Goal: Task Accomplishment & Management: Use online tool/utility

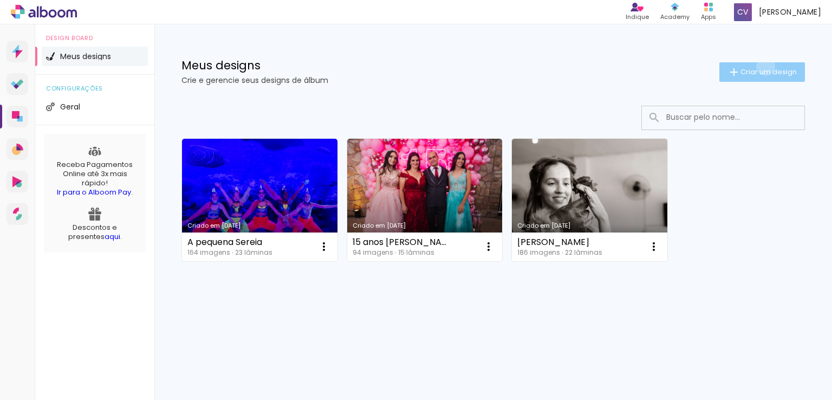
click at [763, 68] on span "Criar um design" at bounding box center [768, 71] width 56 height 7
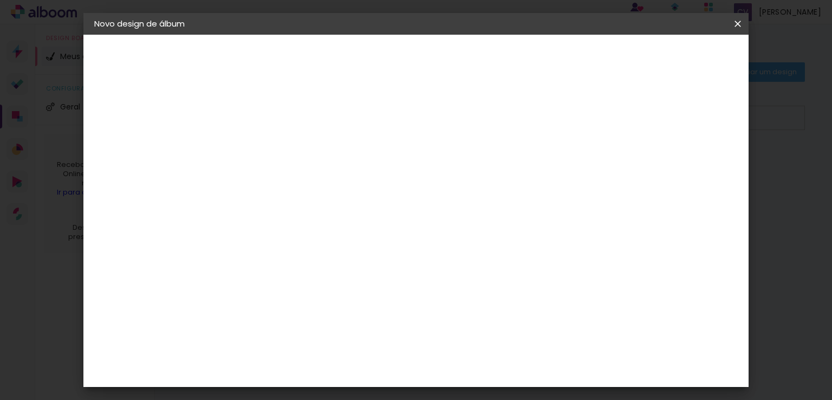
click at [271, 150] on input at bounding box center [271, 145] width 0 height 17
type input "[PERSON_NAME] 2024"
type paper-input "[PERSON_NAME] 2024"
click at [0, 0] on slot "Avançar" at bounding box center [0, 0] width 0 height 0
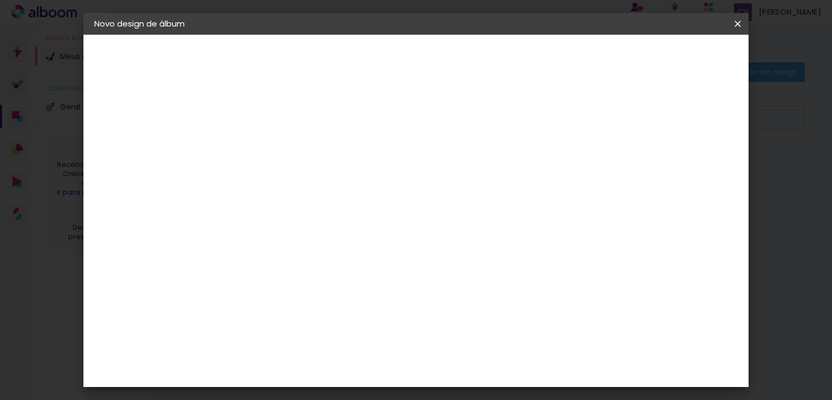
click at [286, 324] on paper-item "Hibener" at bounding box center [298, 336] width 117 height 24
click at [0, 0] on slot "Avançar" at bounding box center [0, 0] width 0 height 0
click at [326, 182] on iron-icon at bounding box center [320, 188] width 13 height 13
click at [0, 0] on slot "Premium" at bounding box center [0, 0] width 0 height 0
type input "Premium"
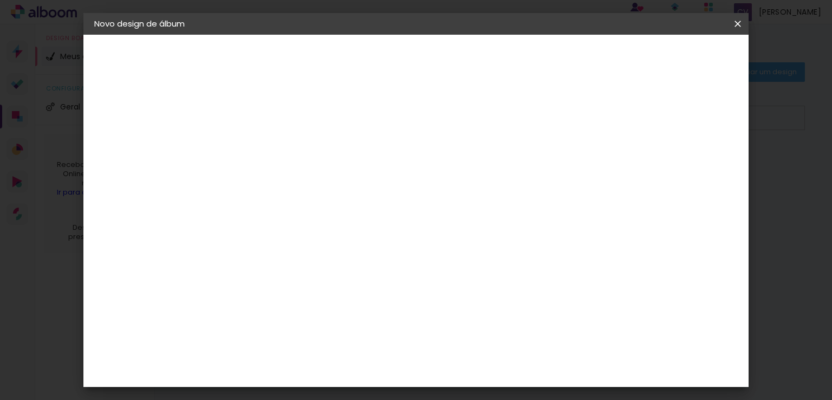
scroll to position [54, 0]
click at [344, 270] on span "20 × 30" at bounding box center [319, 281] width 50 height 22
click at [0, 0] on slot "Avançar" at bounding box center [0, 0] width 0 height 0
click at [609, 116] on div at bounding box center [604, 117] width 10 height 10
type paper-checkbox "on"
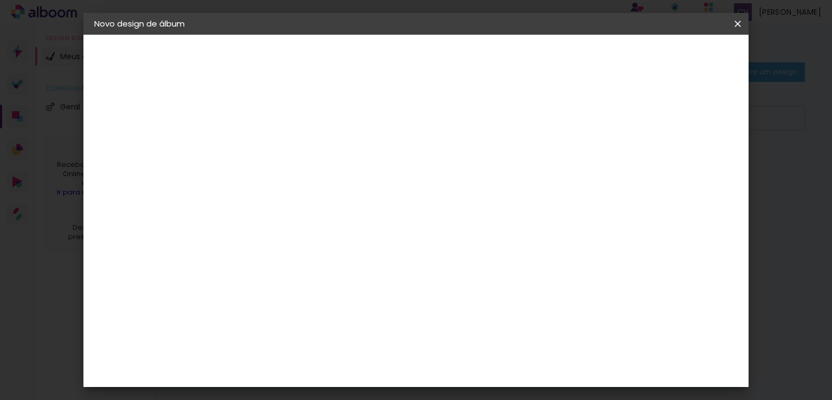
click at [670, 56] on span "Iniciar design" at bounding box center [645, 58] width 49 height 8
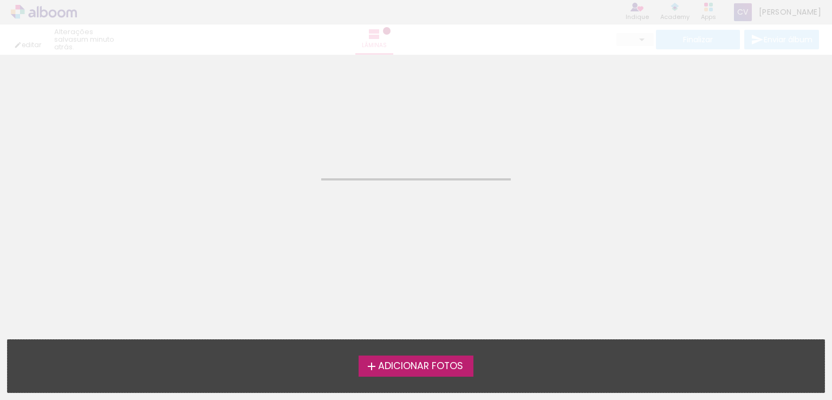
click at [408, 362] on span "Adicionar Fotos" at bounding box center [420, 366] width 85 height 10
click at [0, 0] on input "file" at bounding box center [0, 0] width 0 height 0
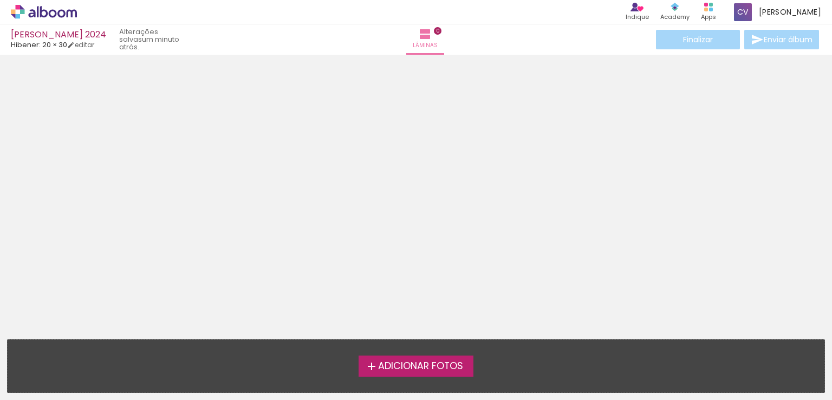
click at [409, 367] on span "Adicionar Fotos" at bounding box center [420, 366] width 85 height 10
click at [0, 0] on input "file" at bounding box center [0, 0] width 0 height 0
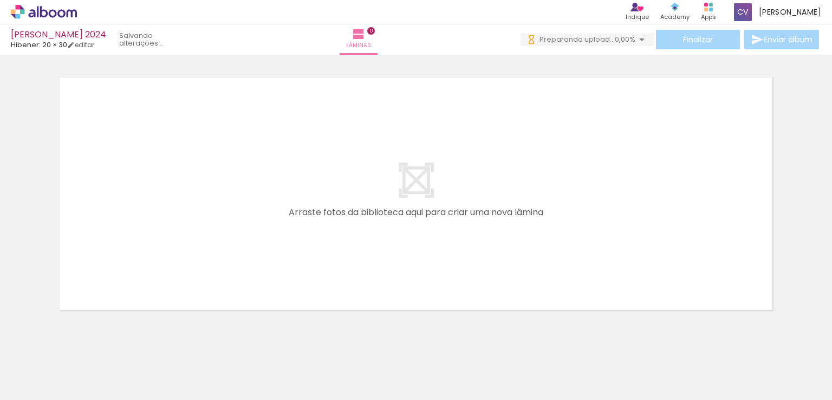
scroll to position [0, 169]
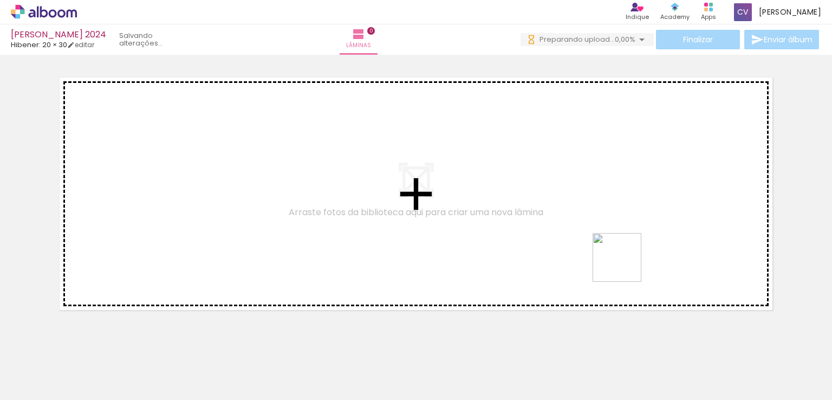
drag, startPoint x: 732, startPoint y: 365, endPoint x: 624, endPoint y: 264, distance: 147.9
click at [624, 264] on quentale-workspace at bounding box center [416, 200] width 832 height 400
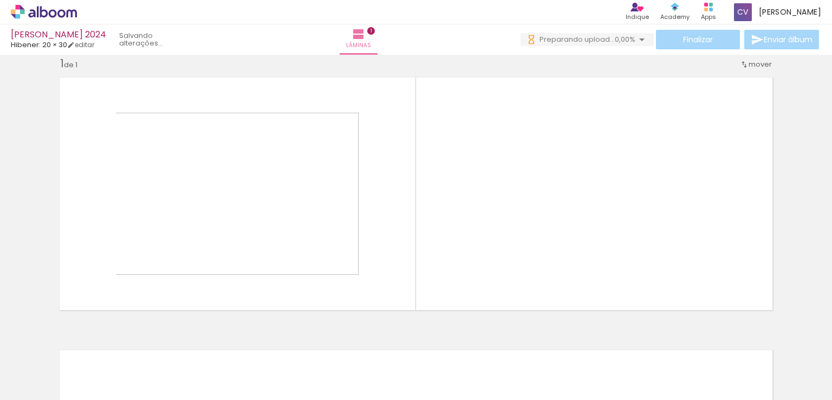
scroll to position [15, 0]
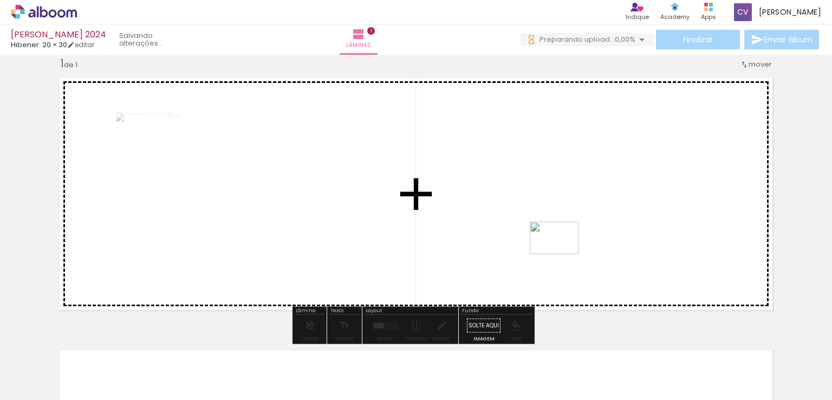
drag, startPoint x: 669, startPoint y: 360, endPoint x: 562, endPoint y: 254, distance: 150.9
click at [562, 254] on quentale-workspace at bounding box center [416, 200] width 832 height 400
drag, startPoint x: 610, startPoint y: 364, endPoint x: 572, endPoint y: 247, distance: 122.8
click at [572, 247] on quentale-workspace at bounding box center [416, 200] width 832 height 400
drag, startPoint x: 560, startPoint y: 362, endPoint x: 524, endPoint y: 243, distance: 124.0
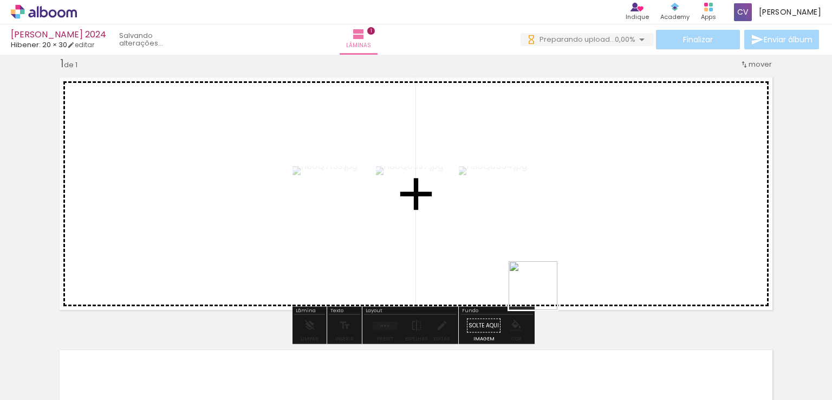
click at [524, 243] on quentale-workspace at bounding box center [416, 200] width 832 height 400
drag, startPoint x: 493, startPoint y: 359, endPoint x: 489, endPoint y: 233, distance: 125.7
click at [489, 233] on quentale-workspace at bounding box center [416, 200] width 832 height 400
drag, startPoint x: 427, startPoint y: 362, endPoint x: 423, endPoint y: 234, distance: 127.8
click at [423, 234] on quentale-workspace at bounding box center [416, 200] width 832 height 400
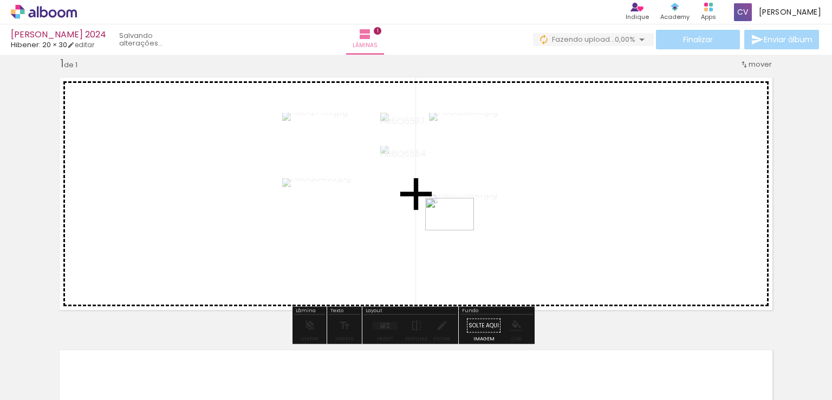
drag, startPoint x: 371, startPoint y: 376, endPoint x: 458, endPoint y: 230, distance: 169.7
click at [458, 230] on quentale-workspace at bounding box center [416, 200] width 832 height 400
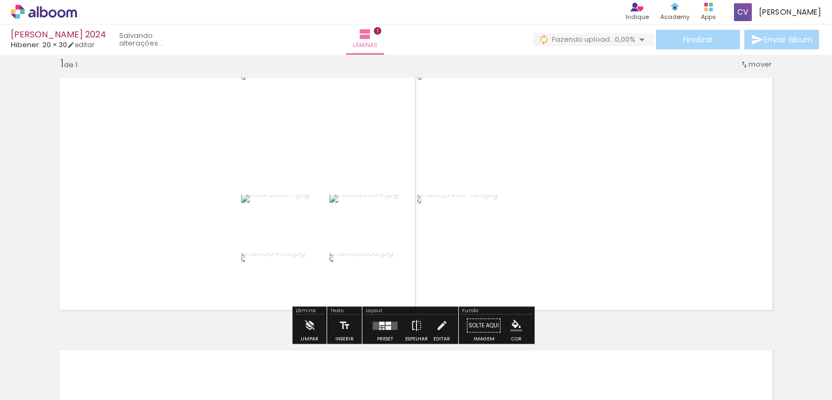
click at [389, 323] on quentale-layouter at bounding box center [385, 325] width 25 height 8
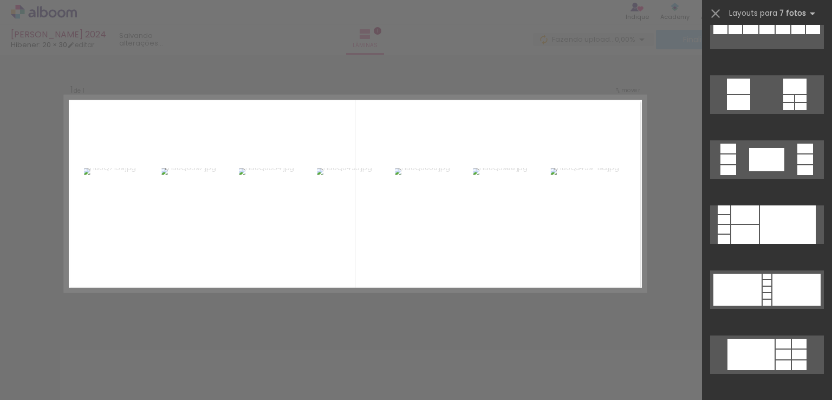
scroll to position [487, 0]
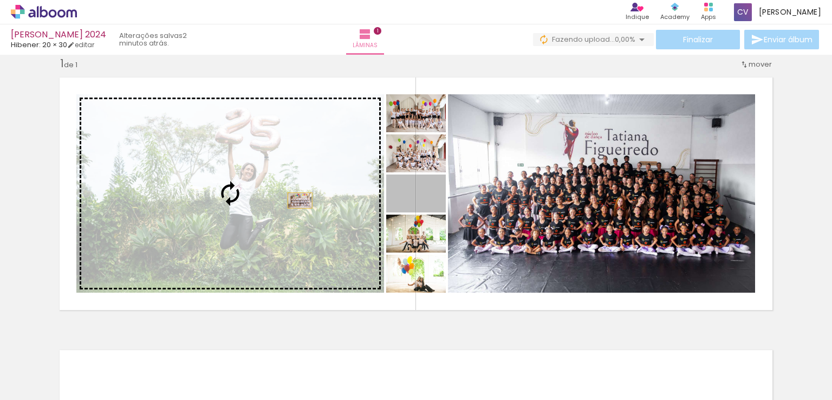
drag, startPoint x: 436, startPoint y: 200, endPoint x: 296, endPoint y: 200, distance: 140.2
click at [0, 0] on slot at bounding box center [0, 0] width 0 height 0
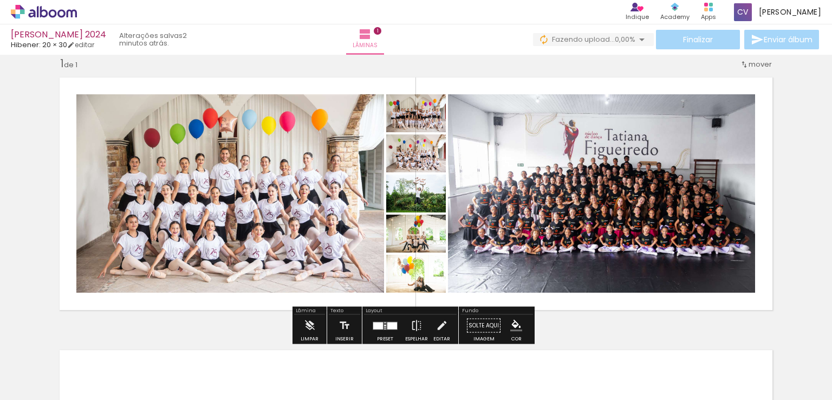
click at [394, 321] on quentale-layouter at bounding box center [385, 325] width 25 height 8
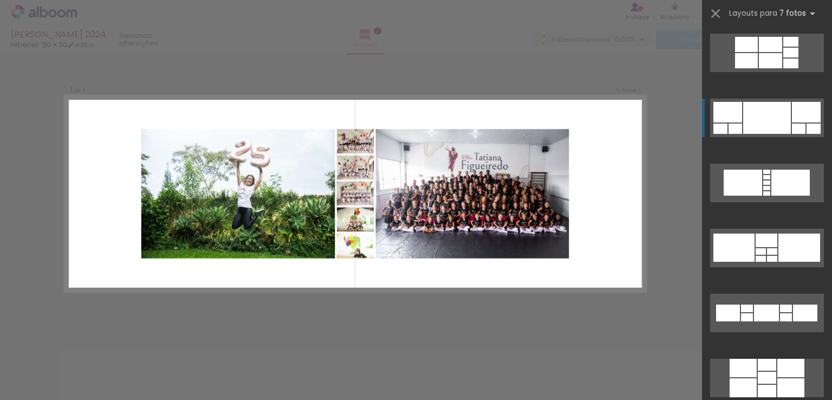
scroll to position [985, 0]
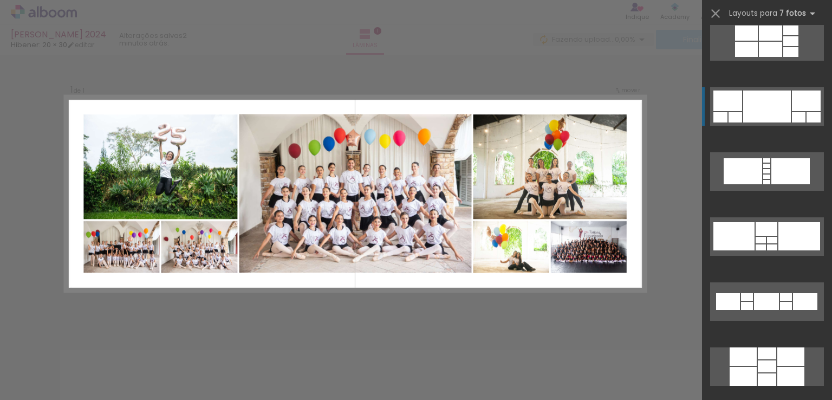
click at [758, 293] on div at bounding box center [766, 301] width 25 height 17
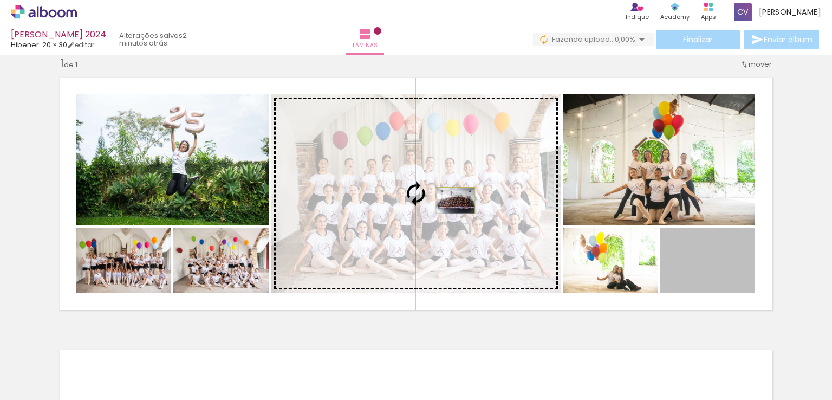
drag, startPoint x: 718, startPoint y: 264, endPoint x: 452, endPoint y: 200, distance: 274.1
click at [0, 0] on slot at bounding box center [0, 0] width 0 height 0
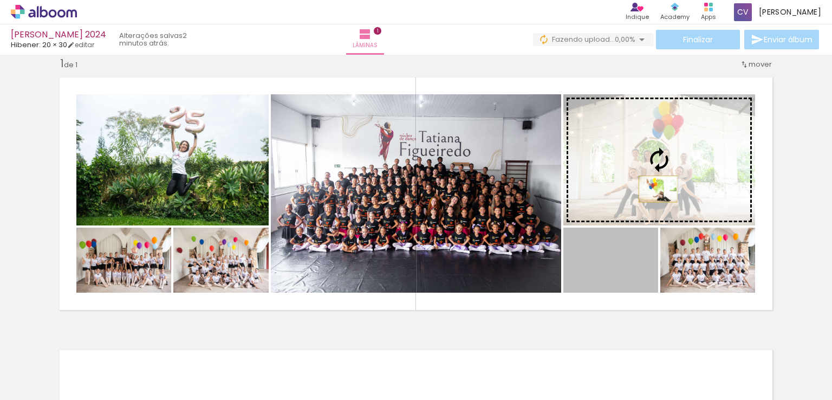
drag, startPoint x: 616, startPoint y: 282, endPoint x: 654, endPoint y: 188, distance: 100.8
click at [0, 0] on slot at bounding box center [0, 0] width 0 height 0
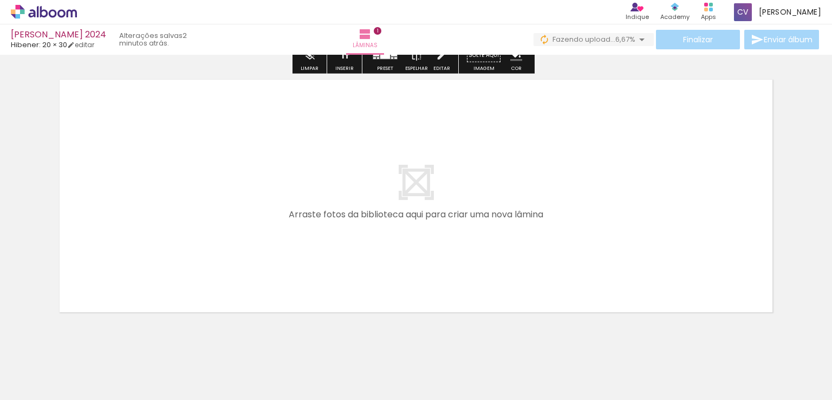
scroll to position [310, 0]
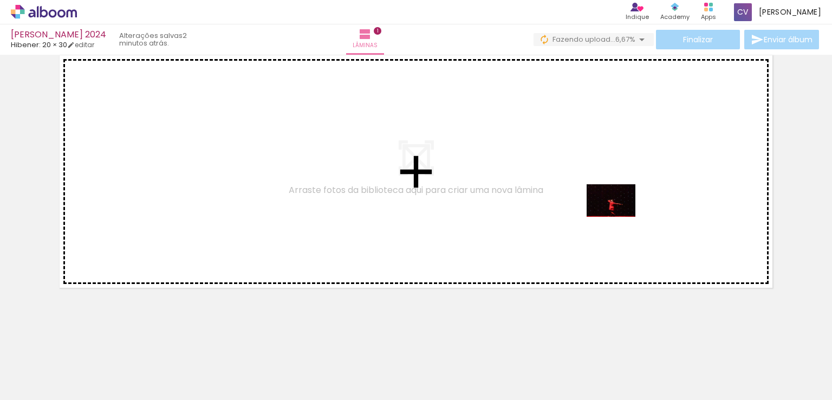
drag, startPoint x: 797, startPoint y: 368, endPoint x: 619, endPoint y: 217, distance: 233.9
click at [619, 217] on quentale-workspace at bounding box center [416, 200] width 832 height 400
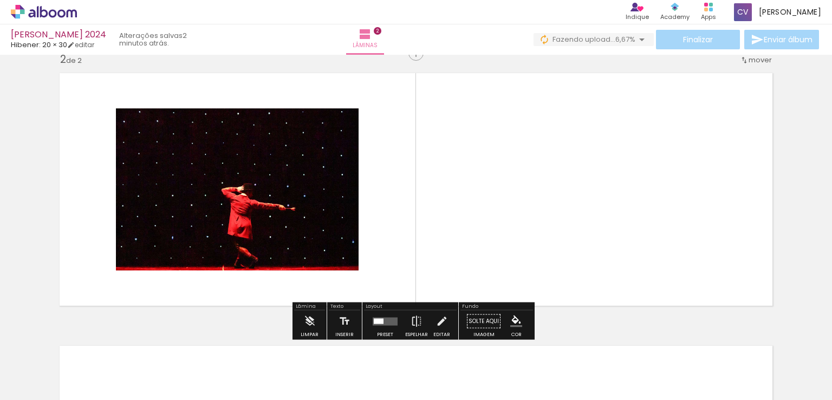
scroll to position [288, 0]
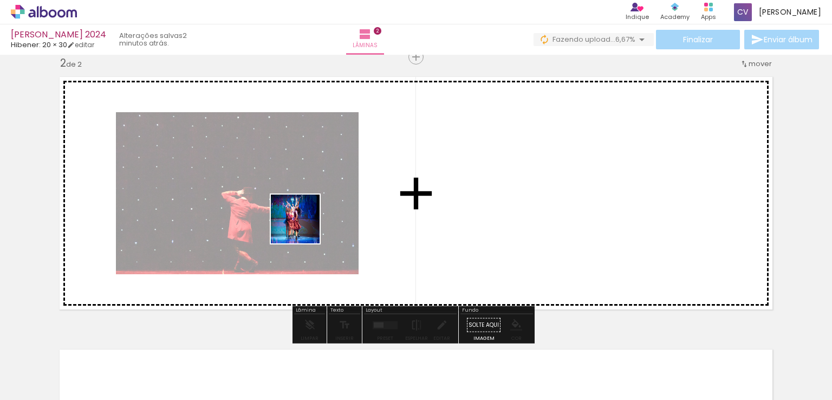
drag, startPoint x: 308, startPoint y: 362, endPoint x: 303, endPoint y: 225, distance: 137.6
click at [303, 225] on quentale-workspace at bounding box center [416, 200] width 832 height 400
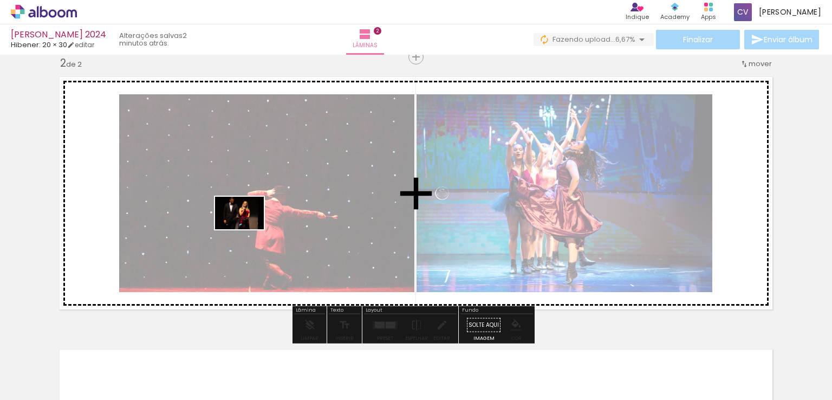
drag, startPoint x: 250, startPoint y: 358, endPoint x: 247, endPoint y: 229, distance: 129.4
click at [247, 229] on quentale-workspace at bounding box center [416, 200] width 832 height 400
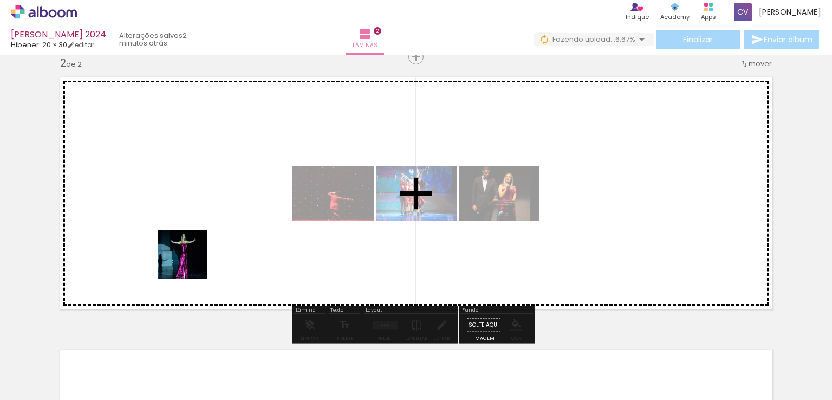
drag, startPoint x: 193, startPoint y: 335, endPoint x: 190, endPoint y: 258, distance: 76.4
click at [190, 258] on quentale-workspace at bounding box center [416, 200] width 832 height 400
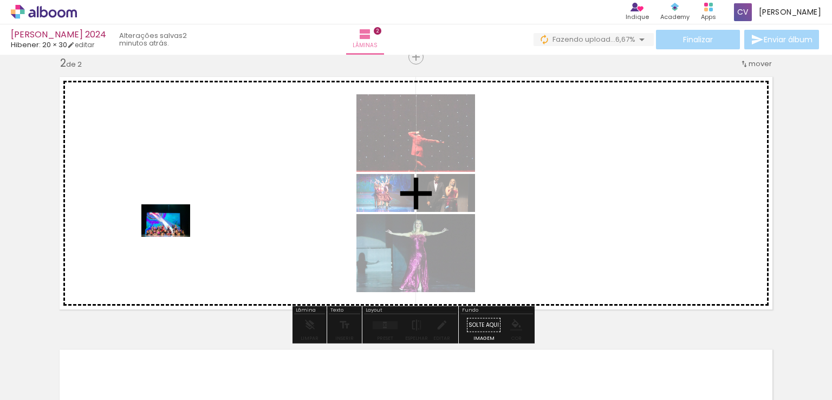
drag, startPoint x: 130, startPoint y: 370, endPoint x: 174, endPoint y: 237, distance: 140.2
click at [174, 237] on quentale-workspace at bounding box center [416, 200] width 832 height 400
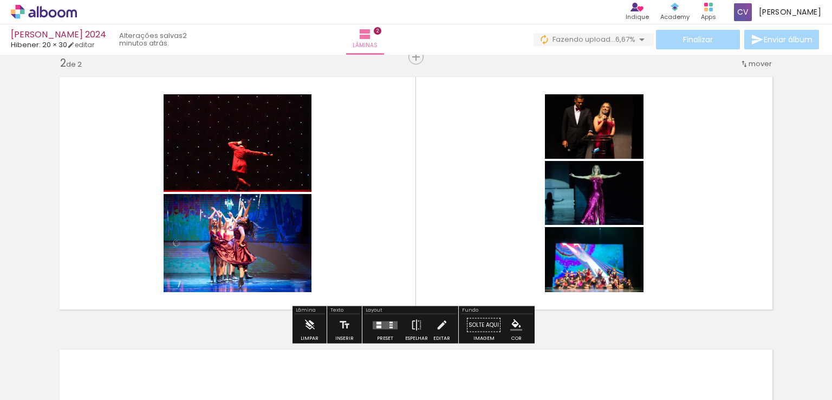
scroll to position [0, 0]
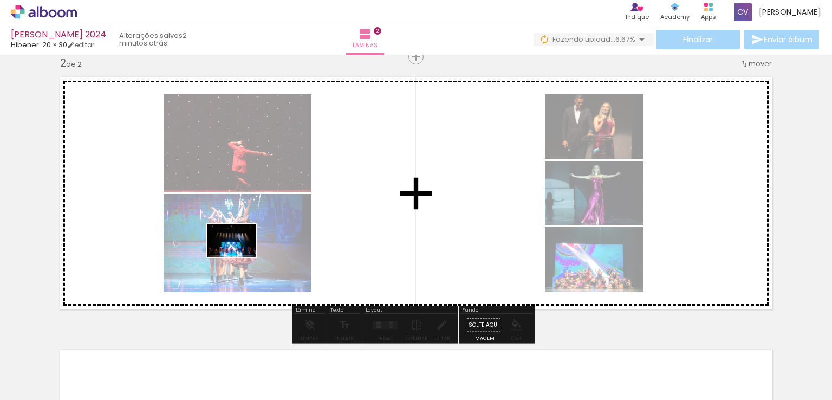
drag, startPoint x: 240, startPoint y: 374, endPoint x: 239, endPoint y: 257, distance: 117.0
click at [239, 257] on quentale-workspace at bounding box center [416, 200] width 832 height 400
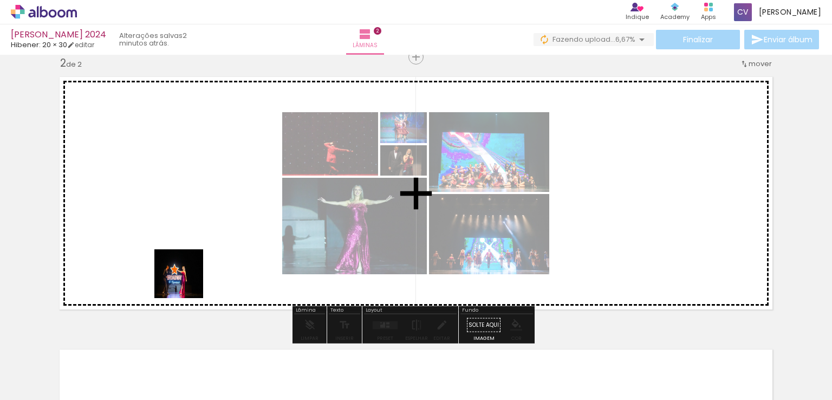
drag, startPoint x: 174, startPoint y: 357, endPoint x: 184, endPoint y: 232, distance: 125.4
click at [184, 232] on quentale-workspace at bounding box center [416, 200] width 832 height 400
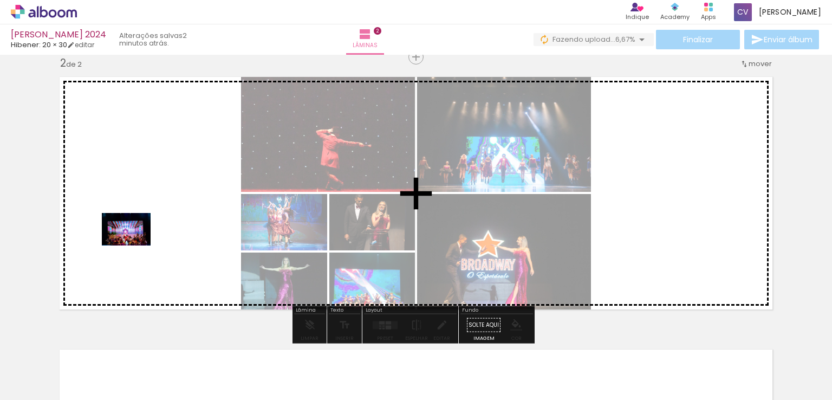
drag, startPoint x: 117, startPoint y: 358, endPoint x: 134, endPoint y: 245, distance: 113.9
click at [134, 245] on quentale-workspace at bounding box center [416, 200] width 832 height 400
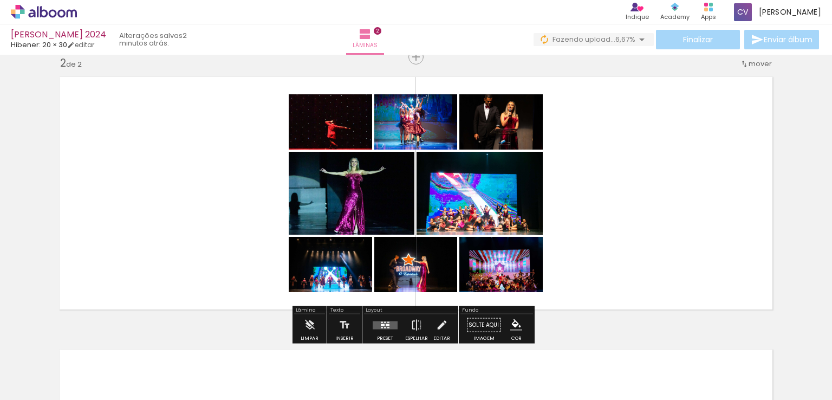
click at [380, 319] on div at bounding box center [384, 325] width 29 height 22
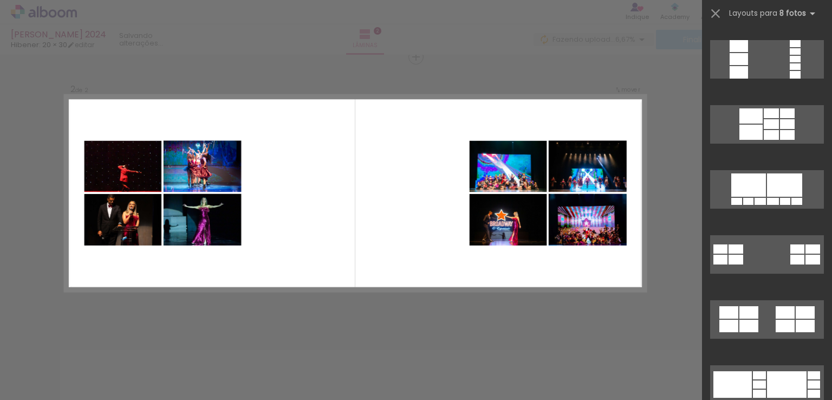
scroll to position [650, 0]
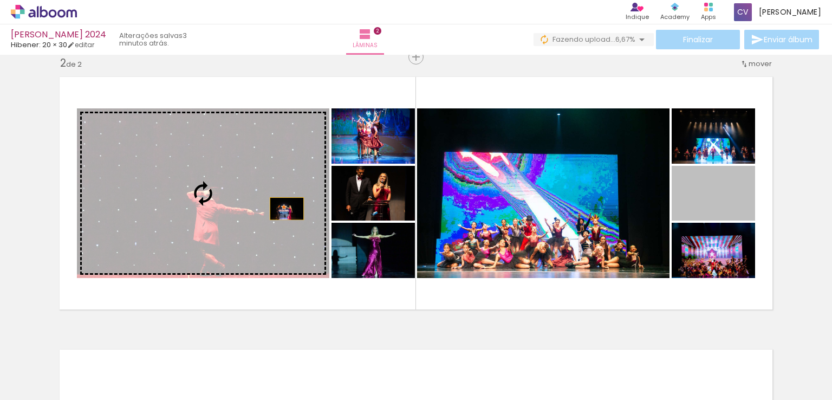
drag, startPoint x: 739, startPoint y: 199, endPoint x: 283, endPoint y: 208, distance: 456.0
click at [0, 0] on slot at bounding box center [0, 0] width 0 height 0
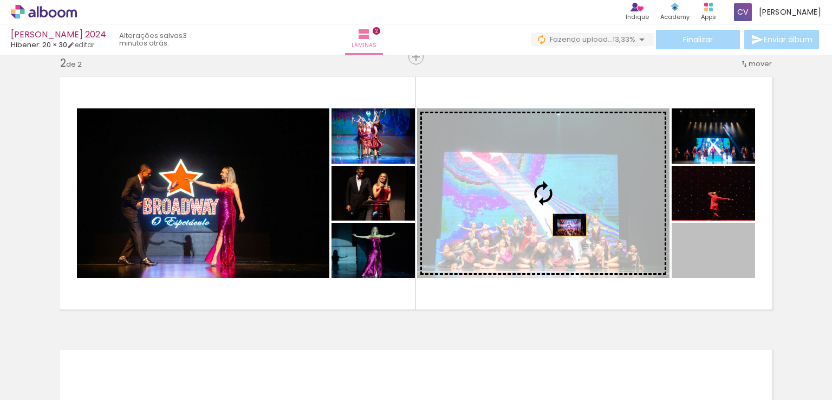
drag, startPoint x: 718, startPoint y: 259, endPoint x: 565, endPoint y: 225, distance: 156.5
click at [0, 0] on slot at bounding box center [0, 0] width 0 height 0
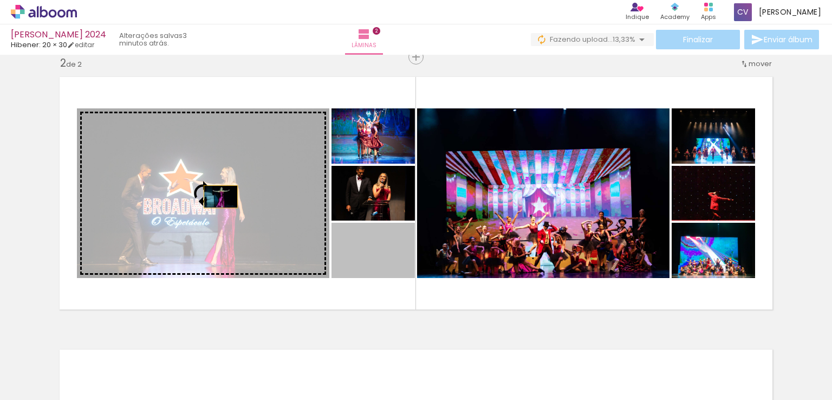
drag, startPoint x: 384, startPoint y: 254, endPoint x: 217, endPoint y: 197, distance: 177.4
click at [0, 0] on slot at bounding box center [0, 0] width 0 height 0
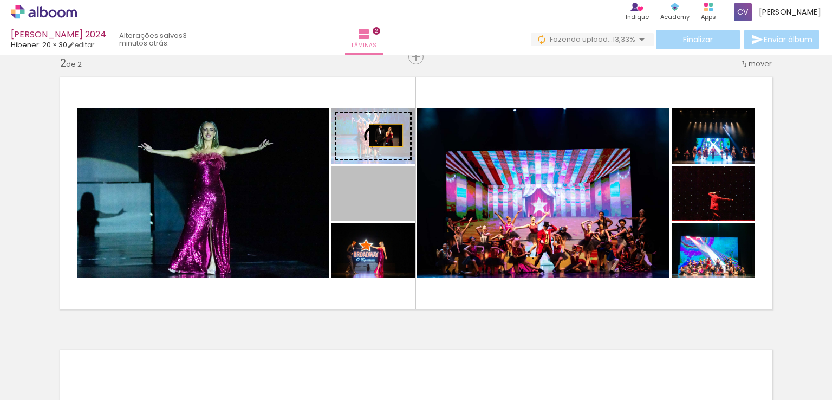
drag, startPoint x: 388, startPoint y: 201, endPoint x: 382, endPoint y: 135, distance: 66.3
click at [0, 0] on slot at bounding box center [0, 0] width 0 height 0
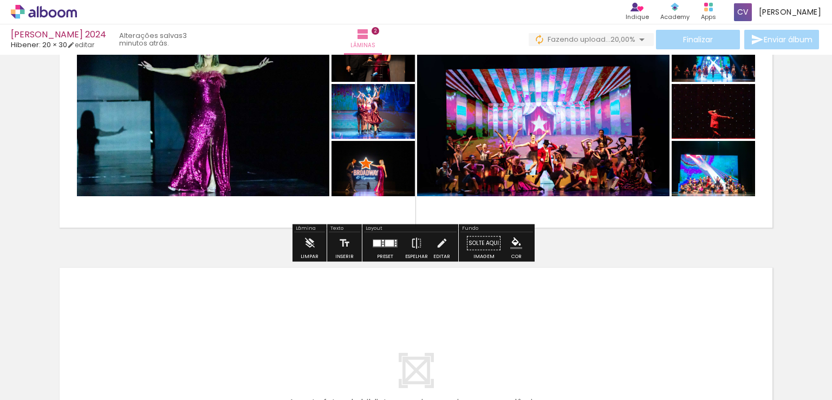
scroll to position [379, 0]
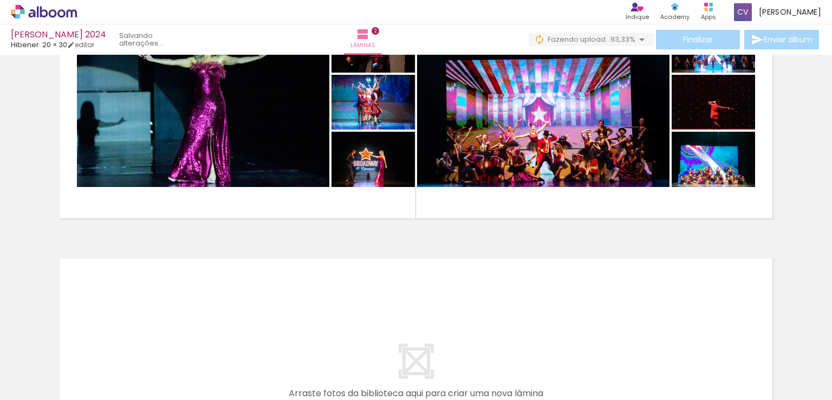
click at [49, 381] on span "Adicionar Fotos" at bounding box center [38, 385] width 32 height 12
click at [0, 0] on input "file" at bounding box center [0, 0] width 0 height 0
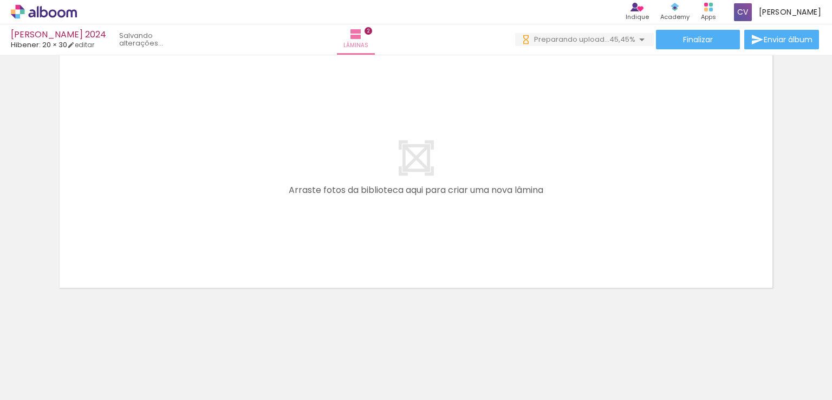
scroll to position [0, 810]
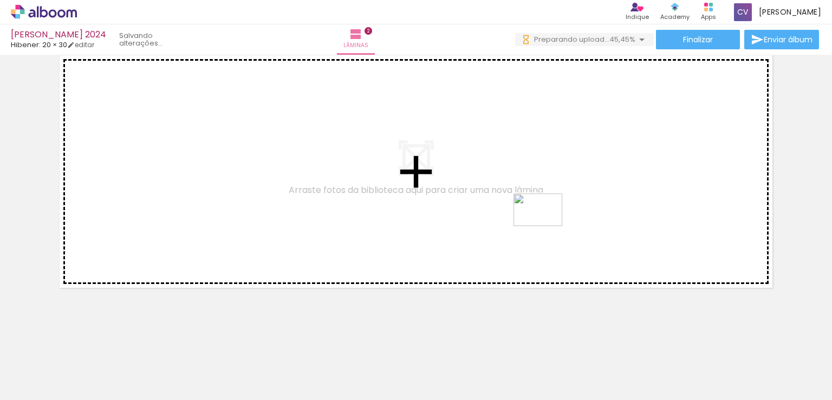
drag, startPoint x: 575, startPoint y: 375, endPoint x: 541, endPoint y: 213, distance: 165.3
click at [541, 213] on quentale-workspace at bounding box center [416, 200] width 832 height 400
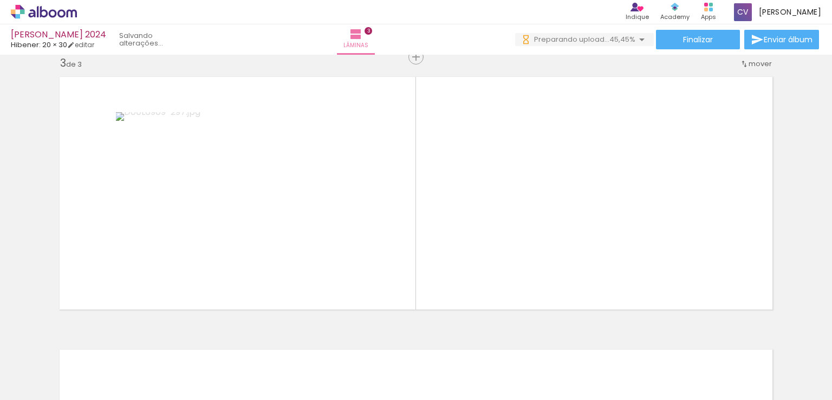
scroll to position [560, 0]
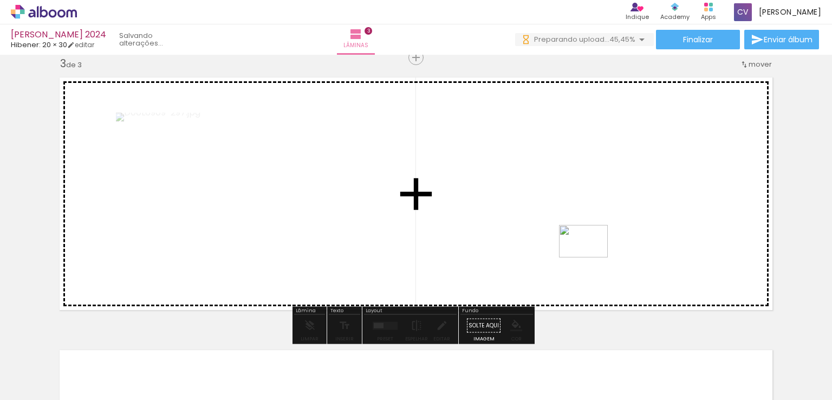
drag, startPoint x: 641, startPoint y: 371, endPoint x: 590, endPoint y: 256, distance: 126.1
click at [590, 256] on quentale-workspace at bounding box center [416, 200] width 832 height 400
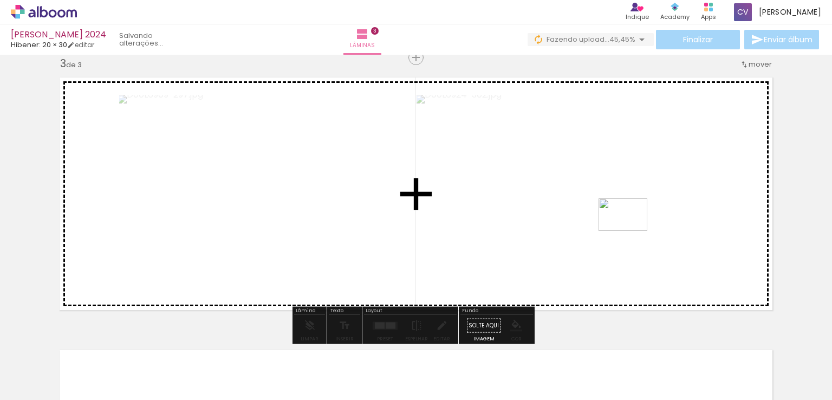
drag, startPoint x: 697, startPoint y: 360, endPoint x: 631, endPoint y: 231, distance: 145.1
click at [631, 231] on quentale-workspace at bounding box center [416, 200] width 832 height 400
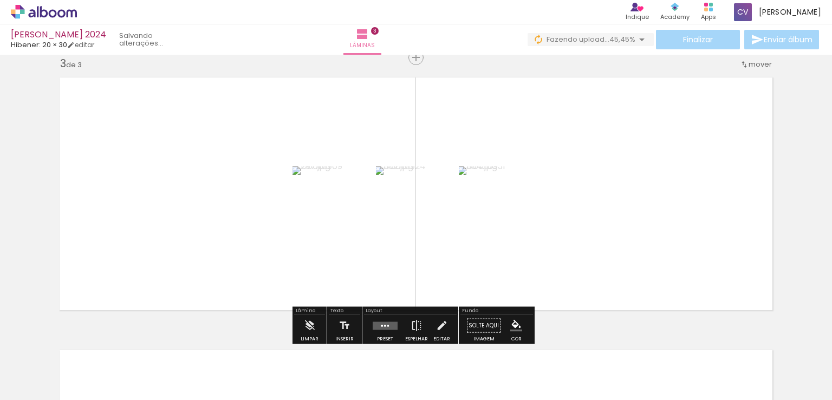
scroll to position [0, 925]
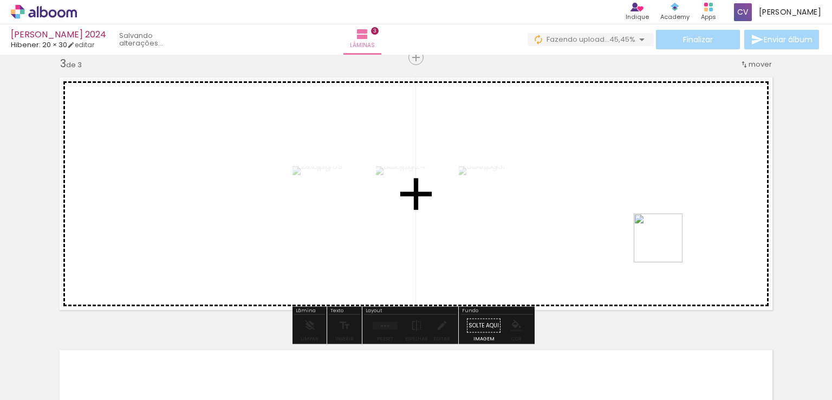
drag, startPoint x: 690, startPoint y: 312, endPoint x: 661, endPoint y: 238, distance: 80.2
click at [661, 238] on quentale-workspace at bounding box center [416, 200] width 832 height 400
drag, startPoint x: 641, startPoint y: 371, endPoint x: 597, endPoint y: 230, distance: 147.5
click at [597, 230] on quentale-workspace at bounding box center [416, 200] width 832 height 400
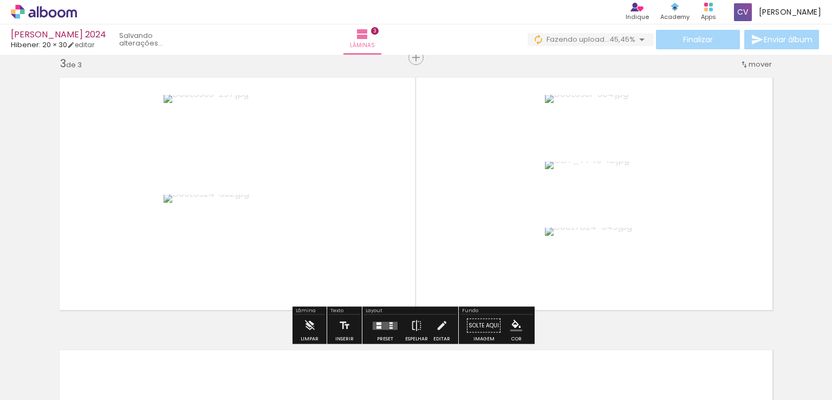
scroll to position [0, 1201]
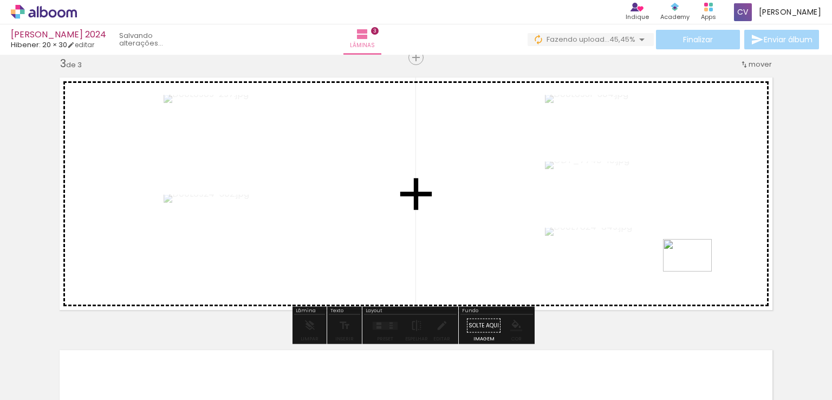
drag, startPoint x: 727, startPoint y: 356, endPoint x: 695, endPoint y: 271, distance: 90.3
click at [695, 271] on quentale-workspace at bounding box center [416, 200] width 832 height 400
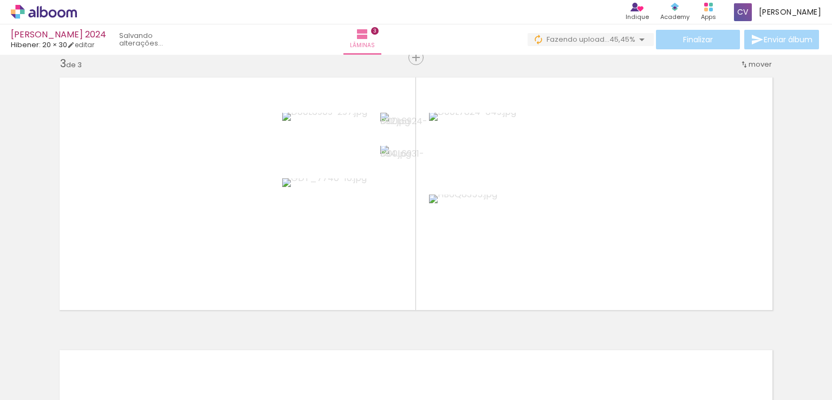
scroll to position [0, 849]
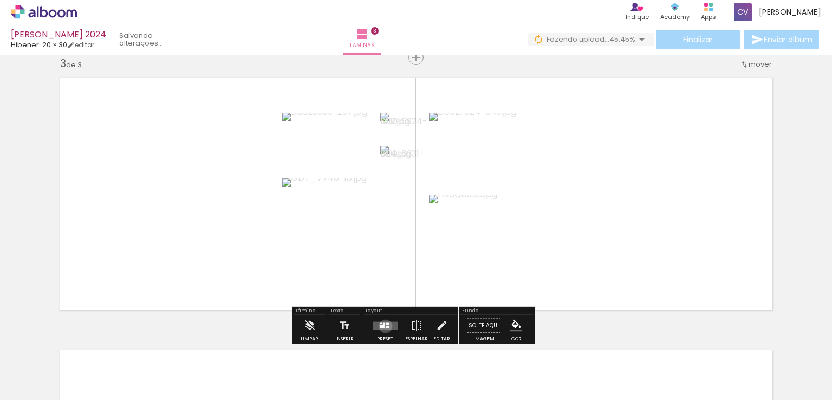
click at [383, 325] on quentale-layouter at bounding box center [385, 325] width 25 height 8
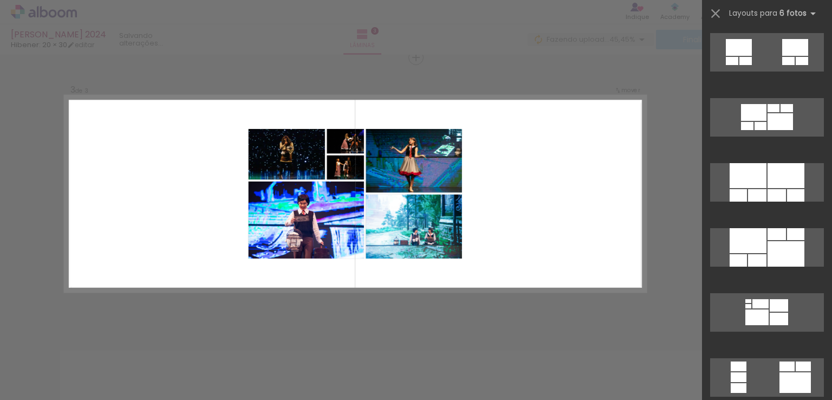
scroll to position [0, 0]
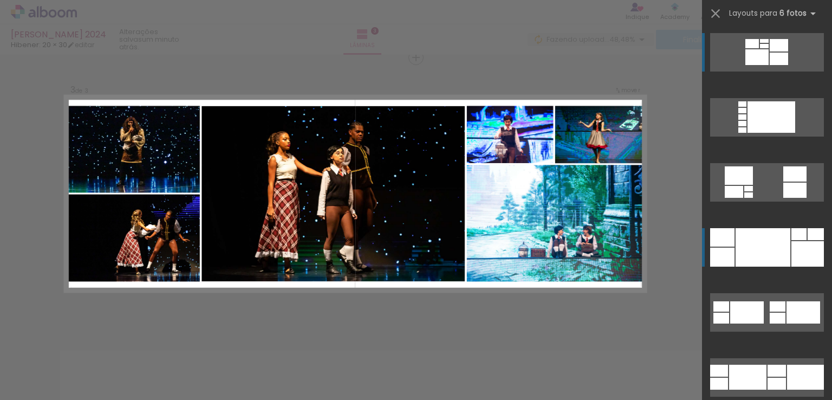
click at [769, 253] on div at bounding box center [762, 247] width 55 height 38
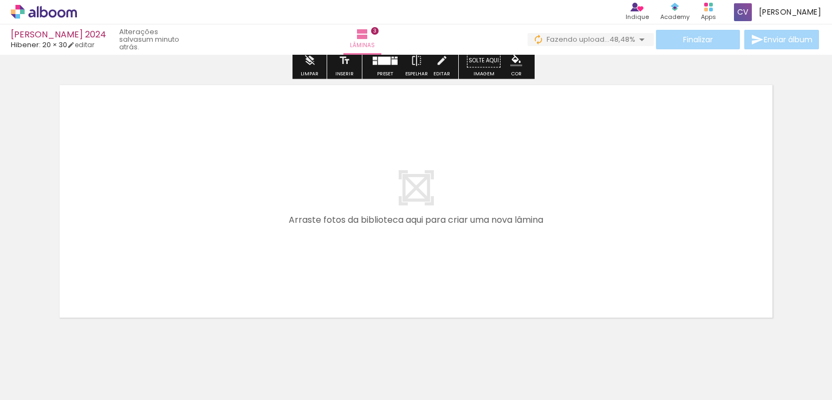
scroll to position [831, 0]
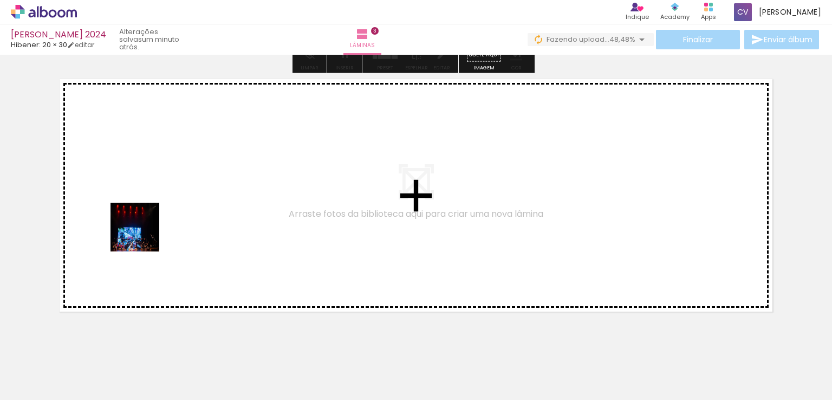
drag, startPoint x: 166, startPoint y: 365, endPoint x: 143, endPoint y: 234, distance: 132.5
click at [143, 234] on quentale-workspace at bounding box center [416, 200] width 832 height 400
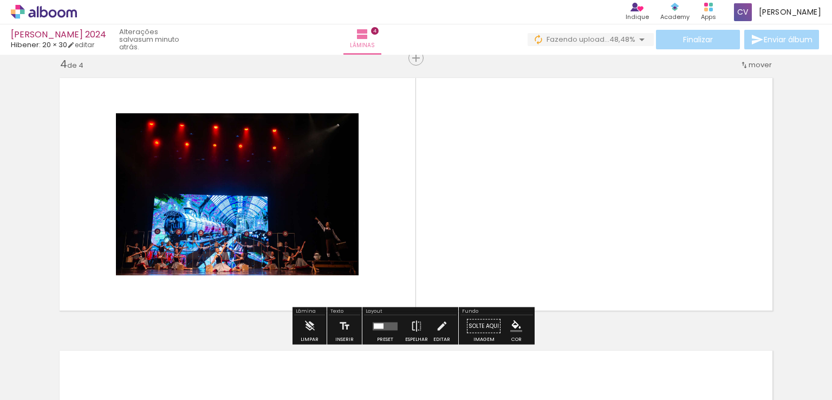
scroll to position [832, 0]
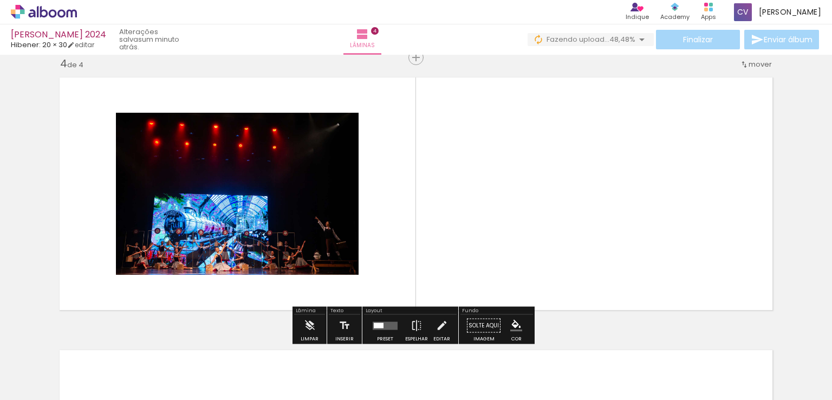
click at [244, 371] on div at bounding box center [230, 363] width 54 height 36
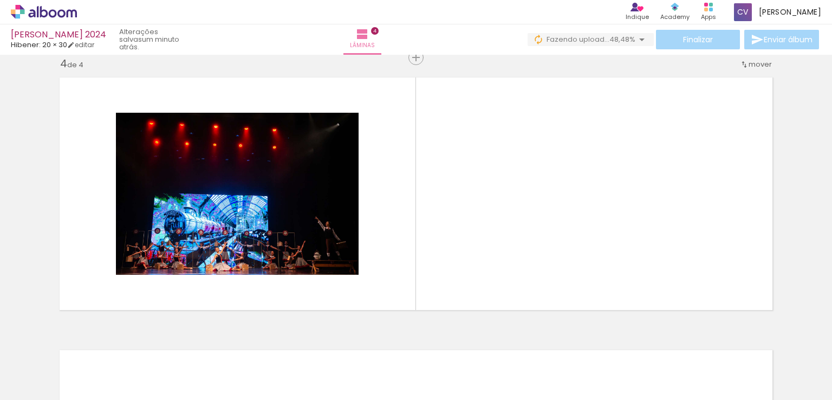
scroll to position [0, 1261]
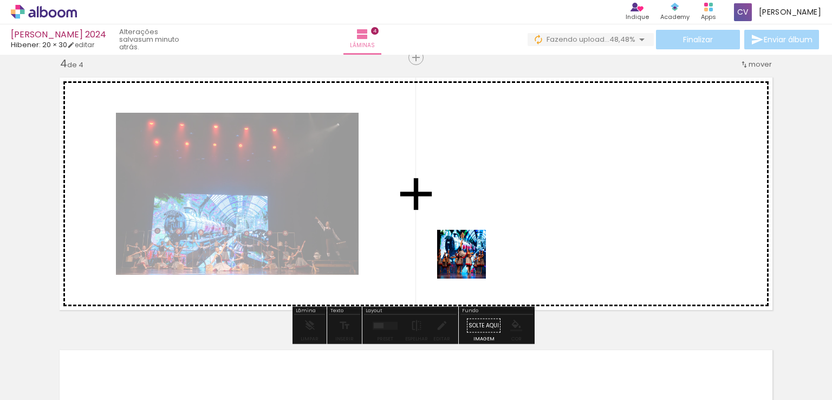
drag, startPoint x: 545, startPoint y: 358, endPoint x: 459, endPoint y: 251, distance: 137.5
click at [459, 251] on quentale-workspace at bounding box center [416, 200] width 832 height 400
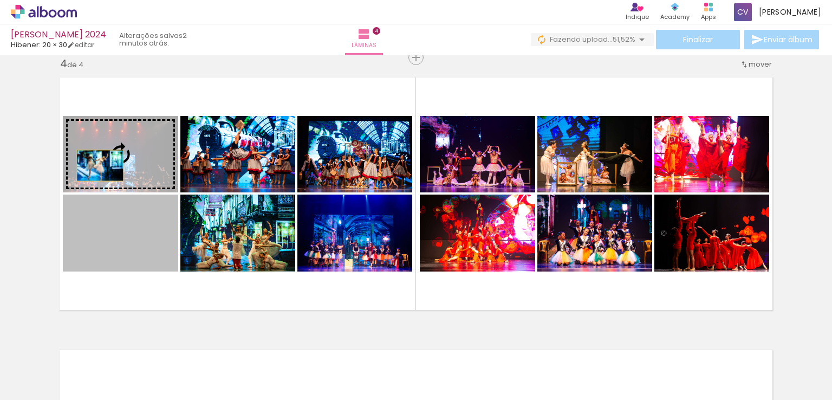
scroll to position [0, 1261]
drag, startPoint x: 106, startPoint y: 237, endPoint x: 93, endPoint y: 156, distance: 81.1
click at [0, 0] on slot at bounding box center [0, 0] width 0 height 0
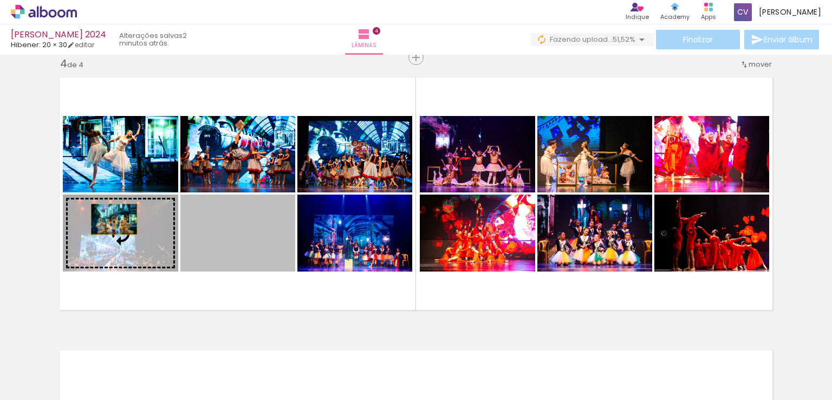
drag, startPoint x: 249, startPoint y: 252, endPoint x: 110, endPoint y: 219, distance: 143.0
click at [0, 0] on slot at bounding box center [0, 0] width 0 height 0
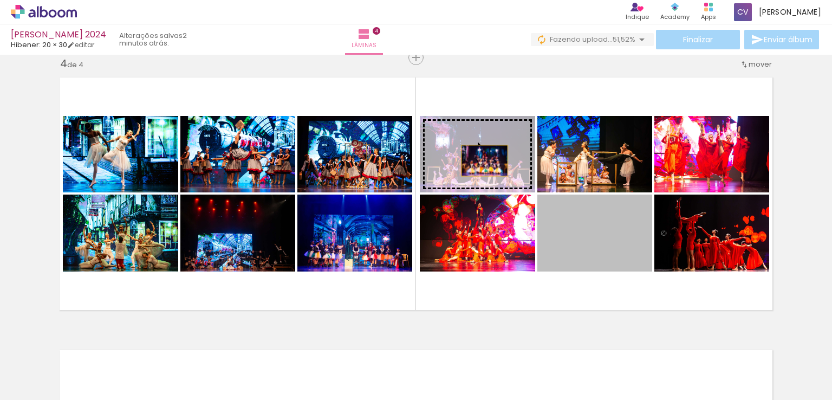
drag, startPoint x: 604, startPoint y: 246, endPoint x: 480, endPoint y: 160, distance: 151.0
click at [0, 0] on slot at bounding box center [0, 0] width 0 height 0
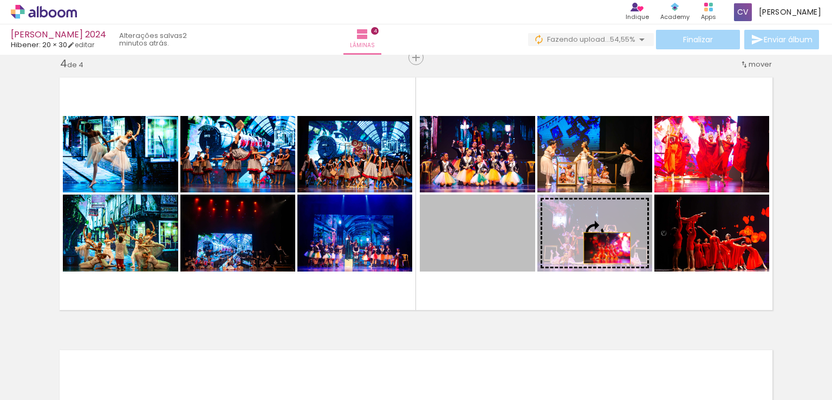
drag, startPoint x: 479, startPoint y: 250, endPoint x: 605, endPoint y: 247, distance: 126.2
click at [0, 0] on slot at bounding box center [0, 0] width 0 height 0
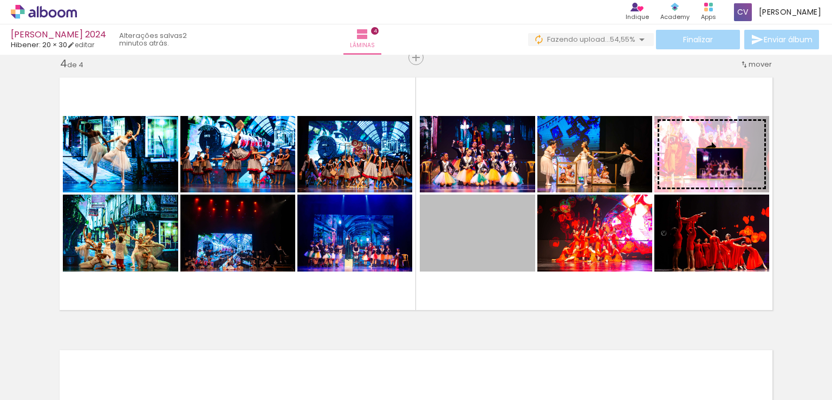
drag, startPoint x: 486, startPoint y: 252, endPoint x: 715, endPoint y: 163, distance: 245.6
click at [0, 0] on slot at bounding box center [0, 0] width 0 height 0
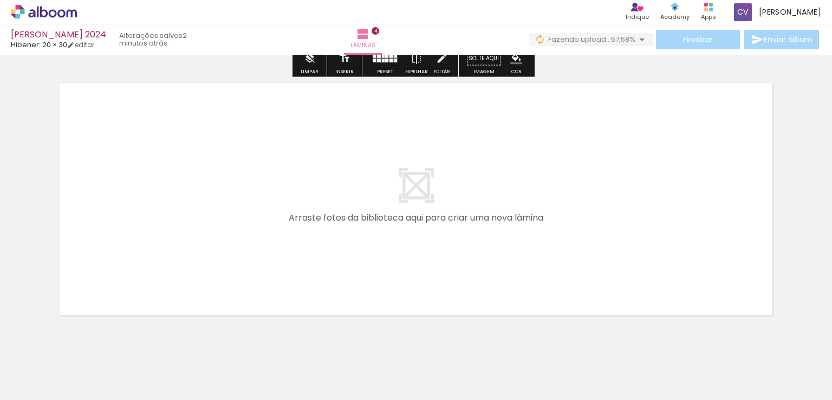
scroll to position [1103, 0]
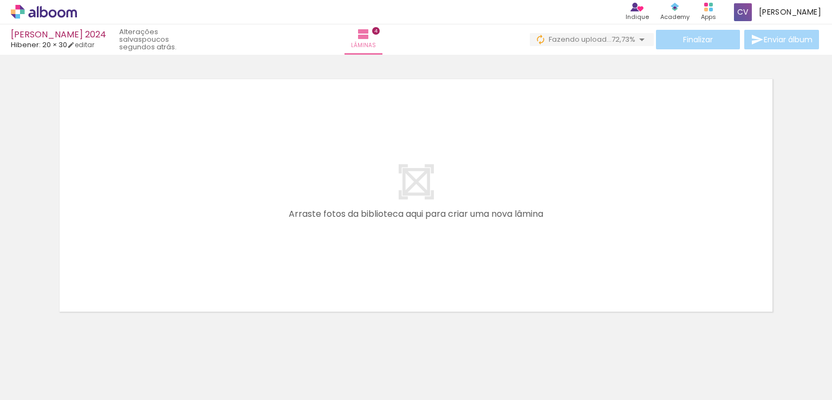
scroll to position [0, 1261]
click at [29, 379] on span "Adicionar Fotos" at bounding box center [38, 385] width 32 height 12
click at [0, 0] on input "file" at bounding box center [0, 0] width 0 height 0
click at [38, 388] on span "Adicionar Fotos" at bounding box center [38, 385] width 32 height 12
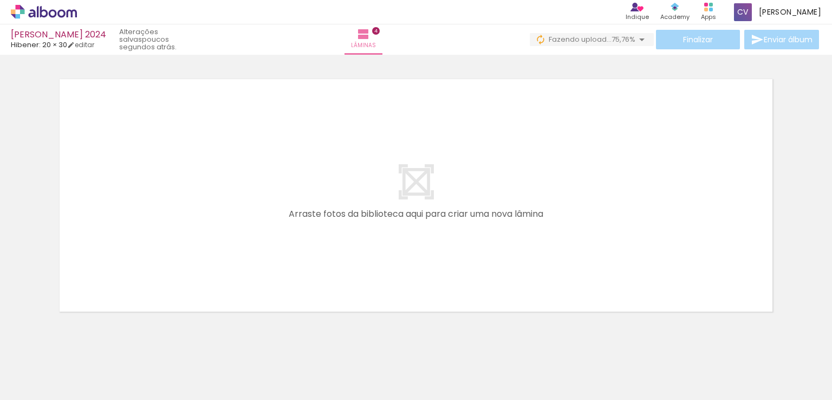
click at [0, 0] on input "file" at bounding box center [0, 0] width 0 height 0
click at [32, 386] on span "Adicionar Fotos" at bounding box center [38, 385] width 32 height 12
click at [0, 0] on input "file" at bounding box center [0, 0] width 0 height 0
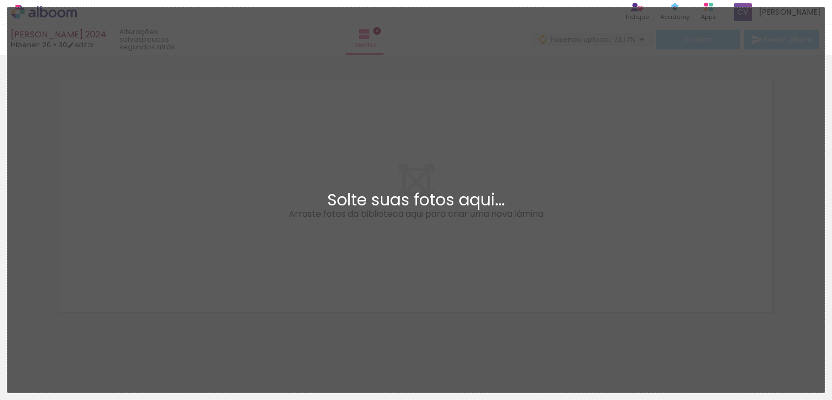
scroll to position [0, 0]
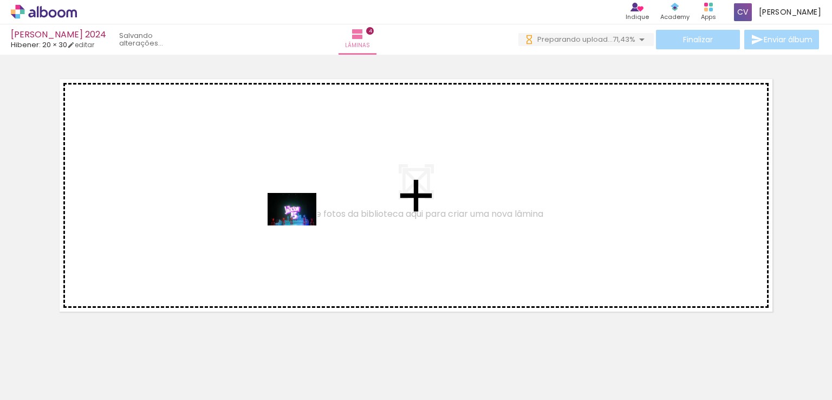
drag, startPoint x: 375, startPoint y: 371, endPoint x: 300, endPoint y: 225, distance: 163.7
click at [300, 225] on quentale-workspace at bounding box center [416, 200] width 832 height 400
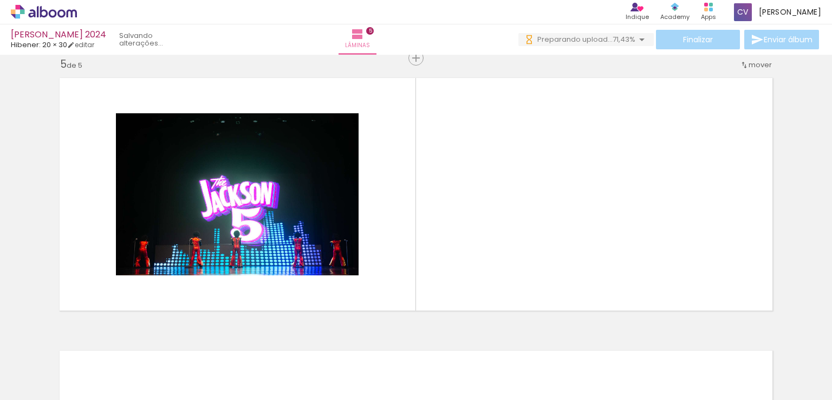
scroll to position [1105, 0]
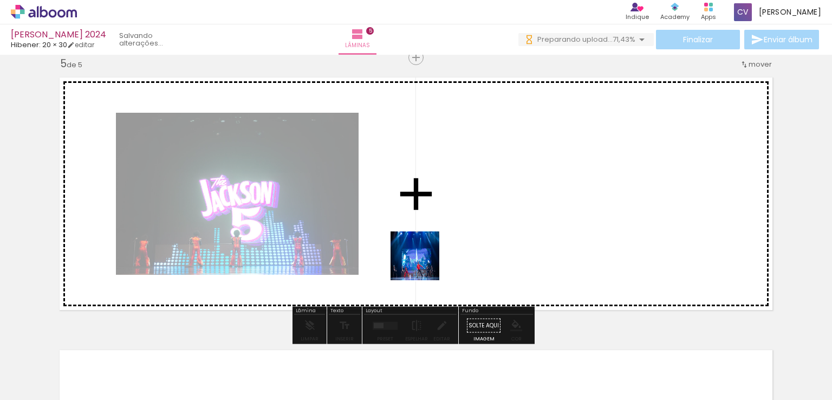
drag, startPoint x: 439, startPoint y: 358, endPoint x: 422, endPoint y: 260, distance: 100.0
click at [422, 260] on quentale-workspace at bounding box center [416, 200] width 832 height 400
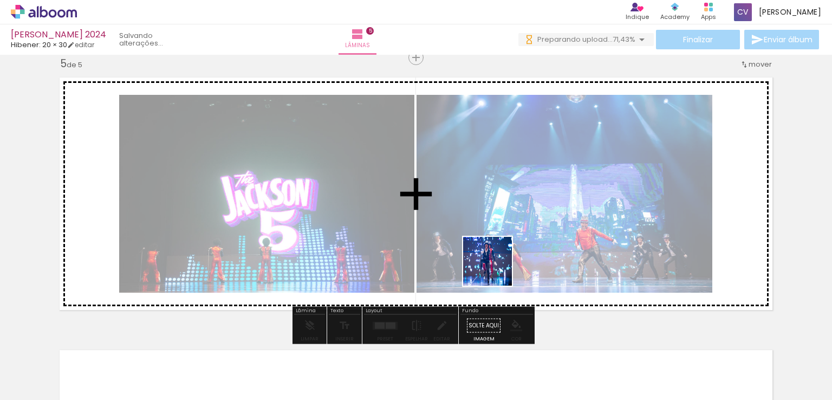
drag, startPoint x: 499, startPoint y: 378, endPoint x: 495, endPoint y: 269, distance: 109.4
click at [495, 269] on quentale-workspace at bounding box center [416, 200] width 832 height 400
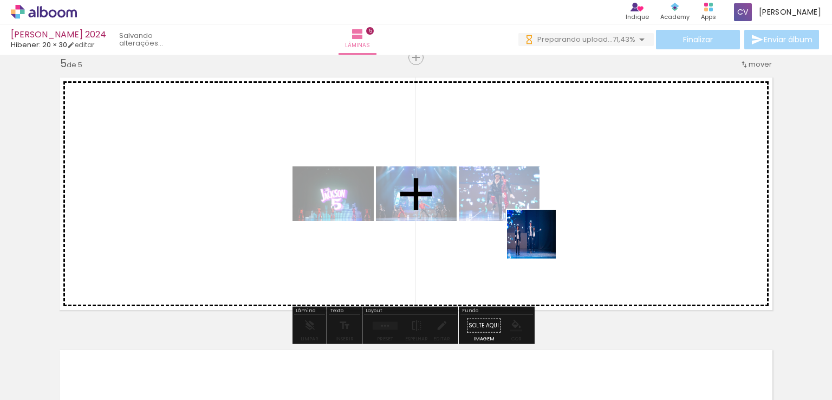
drag, startPoint x: 550, startPoint y: 363, endPoint x: 533, endPoint y: 216, distance: 147.7
click at [533, 216] on quentale-workspace at bounding box center [416, 200] width 832 height 400
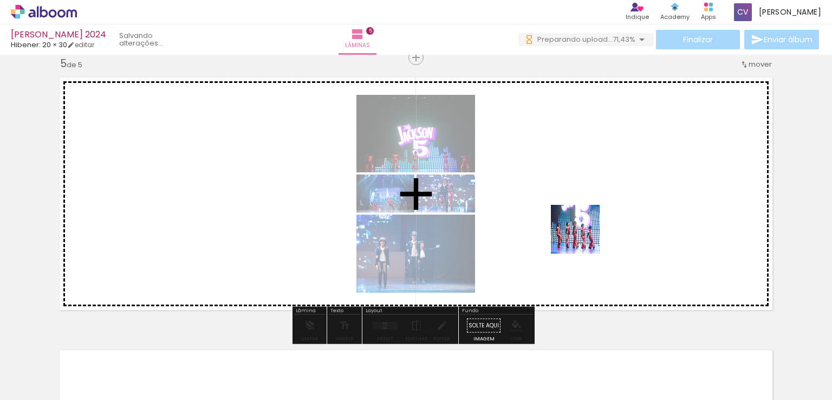
drag, startPoint x: 606, startPoint y: 369, endPoint x: 583, endPoint y: 237, distance: 134.2
click at [583, 237] on quentale-workspace at bounding box center [416, 200] width 832 height 400
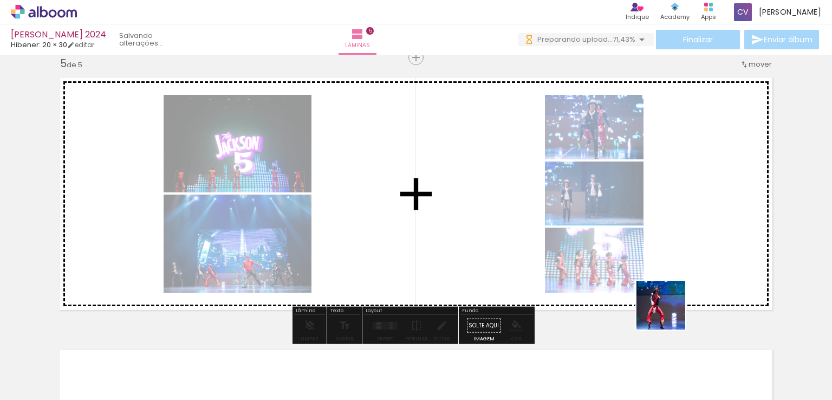
drag, startPoint x: 674, startPoint y: 362, endPoint x: 638, endPoint y: 226, distance: 140.9
click at [638, 226] on quentale-workspace at bounding box center [416, 200] width 832 height 400
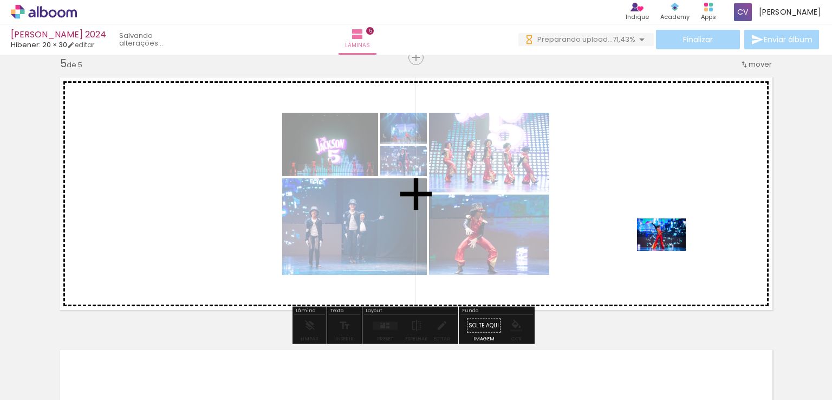
drag, startPoint x: 726, startPoint y: 356, endPoint x: 669, endPoint y: 251, distance: 119.2
click at [669, 251] on quentale-workspace at bounding box center [416, 200] width 832 height 400
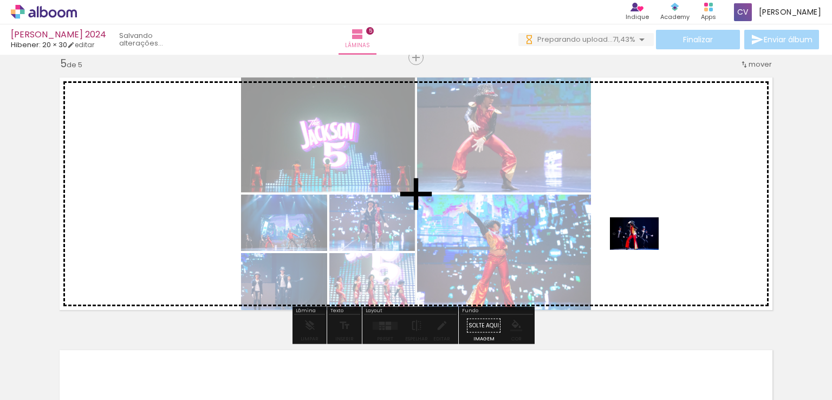
drag, startPoint x: 801, startPoint y: 368, endPoint x: 642, endPoint y: 250, distance: 198.5
click at [642, 250] on quentale-workspace at bounding box center [416, 200] width 832 height 400
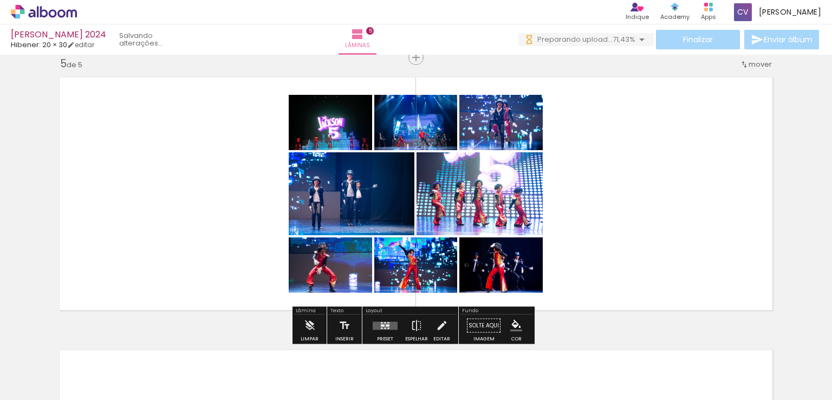
scroll to position [0, 1807]
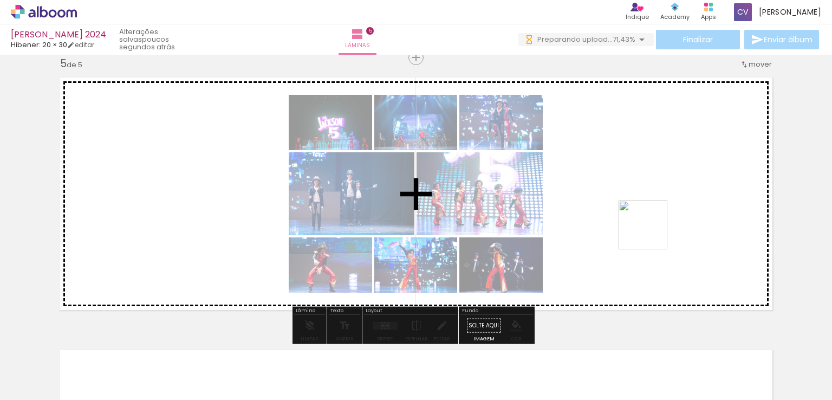
drag, startPoint x: 769, startPoint y: 347, endPoint x: 647, endPoint y: 230, distance: 168.9
click at [647, 230] on quentale-workspace at bounding box center [416, 200] width 832 height 400
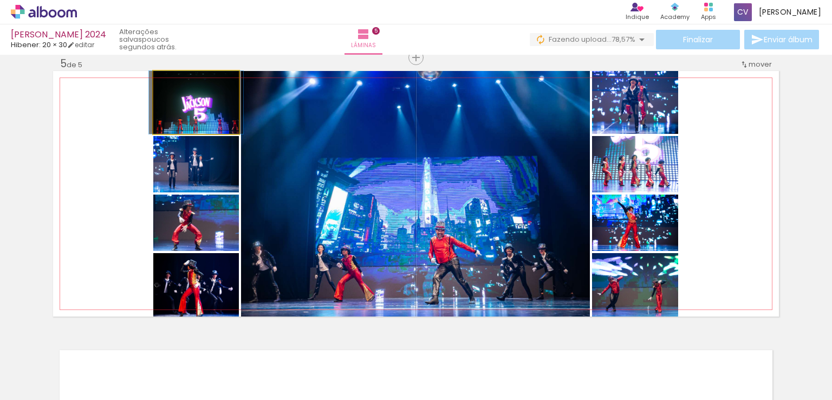
click at [199, 123] on quentale-photo at bounding box center [196, 102] width 86 height 63
click at [205, 120] on quentale-photo at bounding box center [196, 102] width 86 height 63
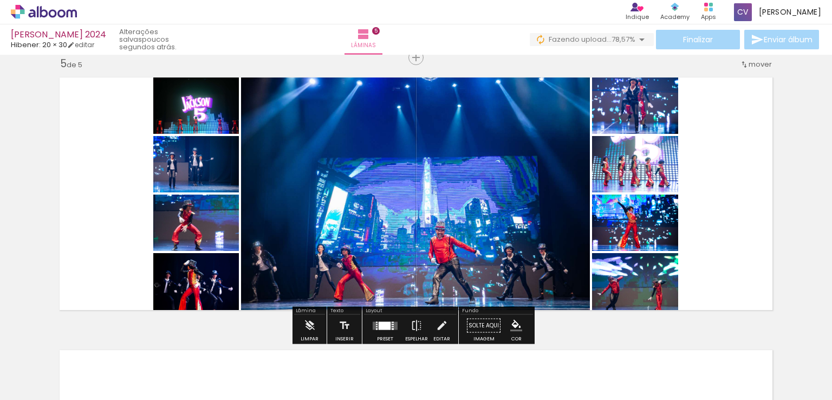
drag, startPoint x: 205, startPoint y: 120, endPoint x: 201, endPoint y: 109, distance: 11.5
click at [201, 109] on quentale-photo at bounding box center [196, 102] width 86 height 63
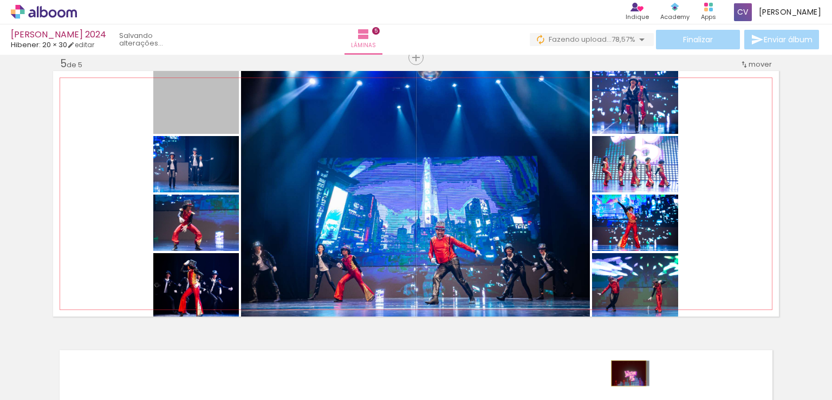
drag, startPoint x: 204, startPoint y: 105, endPoint x: 624, endPoint y: 373, distance: 498.8
click at [624, 373] on quentale-workspace at bounding box center [416, 200] width 832 height 400
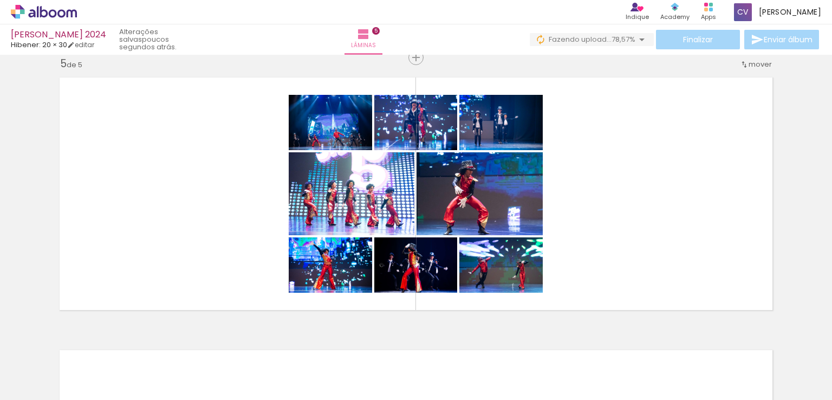
click at [311, 370] on div at bounding box center [303, 363] width 54 height 36
click at [284, 342] on iron-icon at bounding box center [278, 341] width 11 height 11
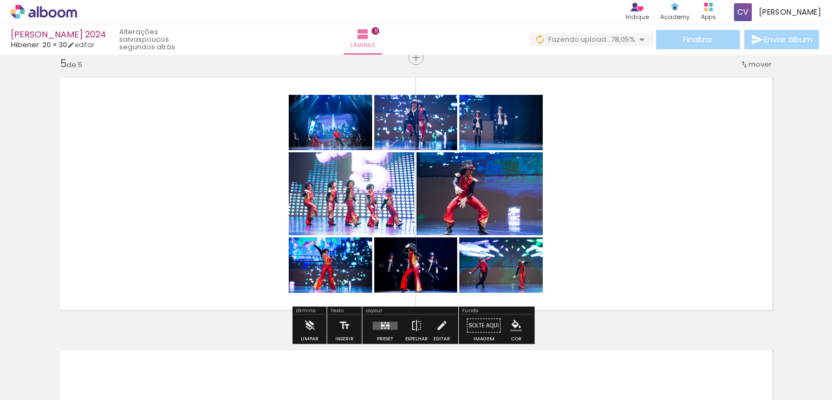
scroll to position [0, 1746]
click at [29, 386] on span "Adicionar Fotos" at bounding box center [38, 385] width 32 height 12
click at [0, 0] on input "file" at bounding box center [0, 0] width 0 height 0
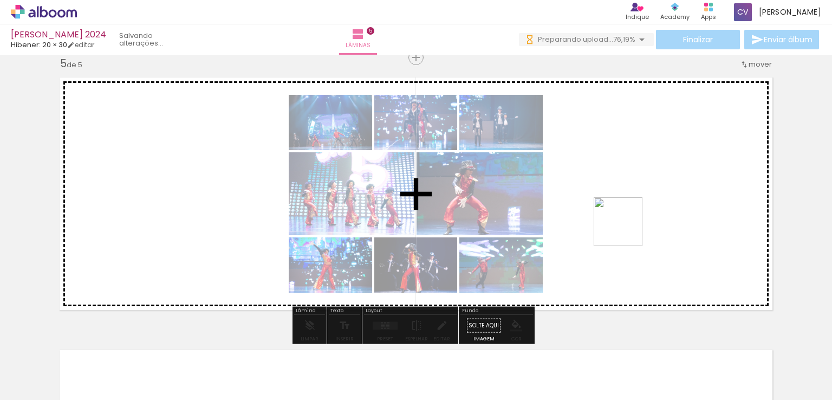
drag, startPoint x: 791, startPoint y: 359, endPoint x: 624, endPoint y: 228, distance: 211.3
click at [624, 228] on quentale-workspace at bounding box center [416, 200] width 832 height 400
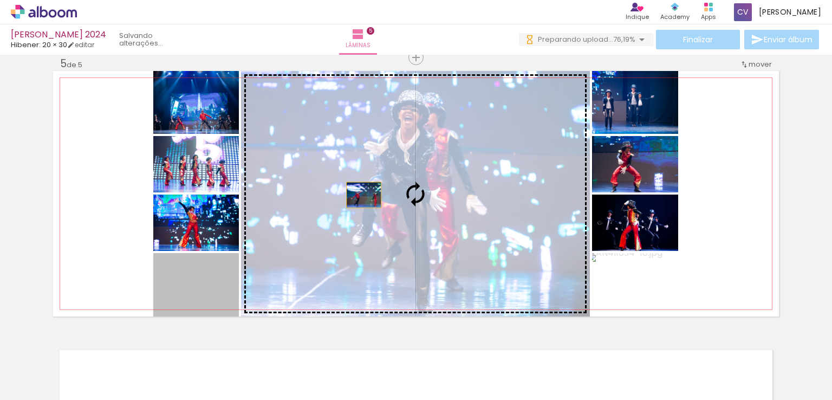
drag, startPoint x: 204, startPoint y: 280, endPoint x: 360, endPoint y: 194, distance: 177.9
click at [0, 0] on slot at bounding box center [0, 0] width 0 height 0
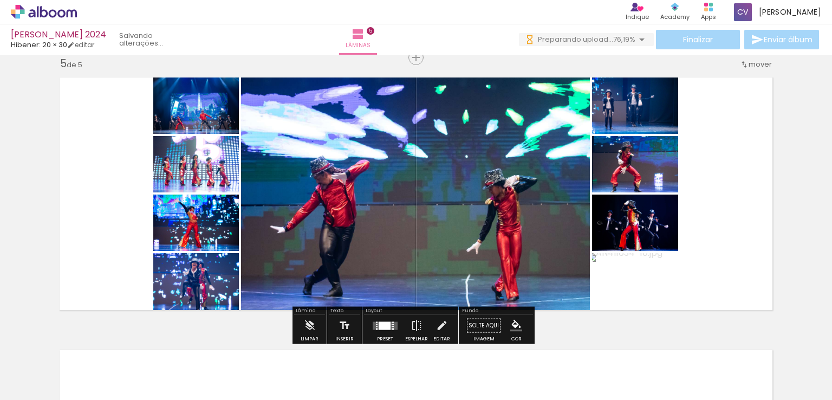
click at [384, 322] on div at bounding box center [384, 325] width 12 height 8
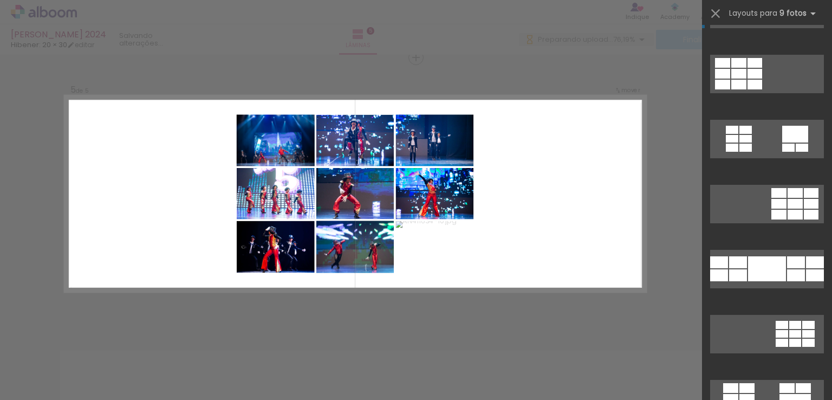
scroll to position [217, 0]
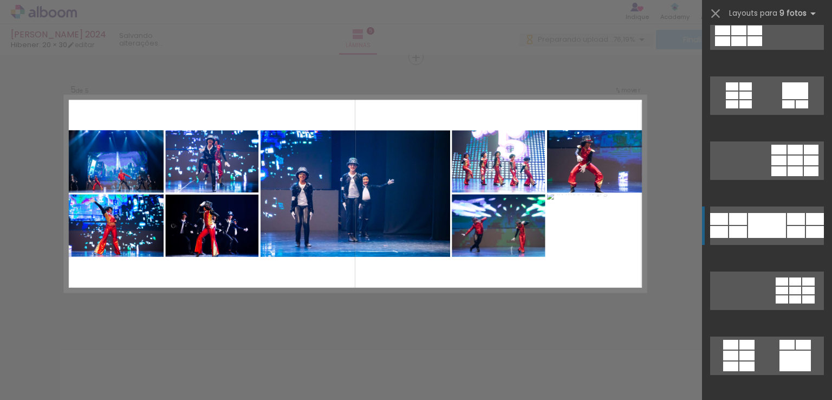
click at [748, 213] on div at bounding box center [767, 225] width 38 height 25
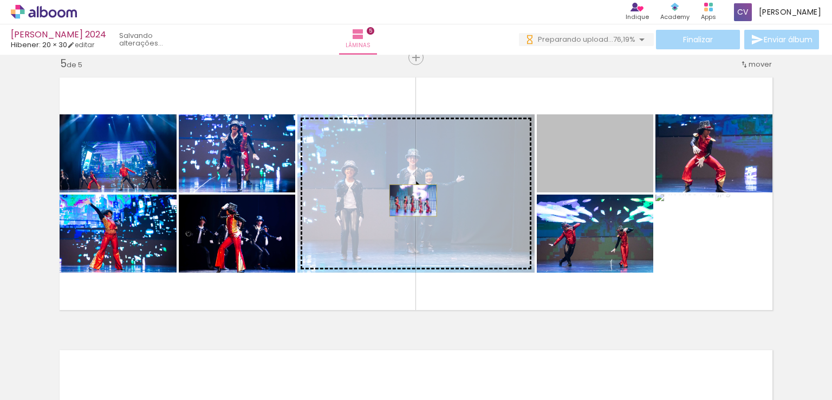
drag, startPoint x: 600, startPoint y: 161, endPoint x: 409, endPoint y: 200, distance: 195.1
click at [0, 0] on slot at bounding box center [0, 0] width 0 height 0
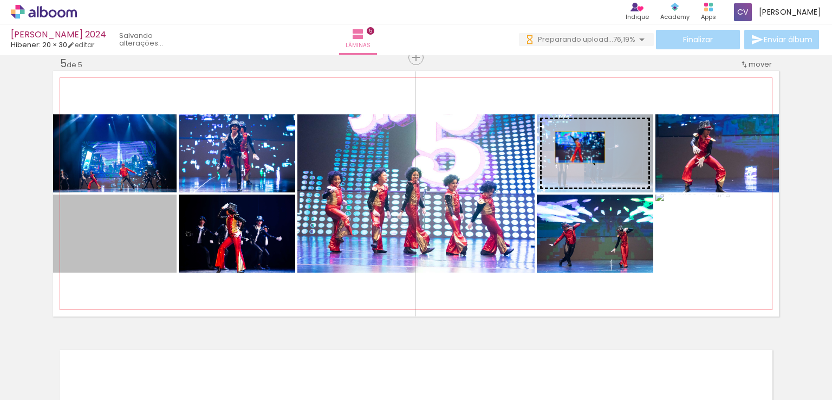
drag, startPoint x: 116, startPoint y: 252, endPoint x: 576, endPoint y: 147, distance: 471.5
click at [0, 0] on slot at bounding box center [0, 0] width 0 height 0
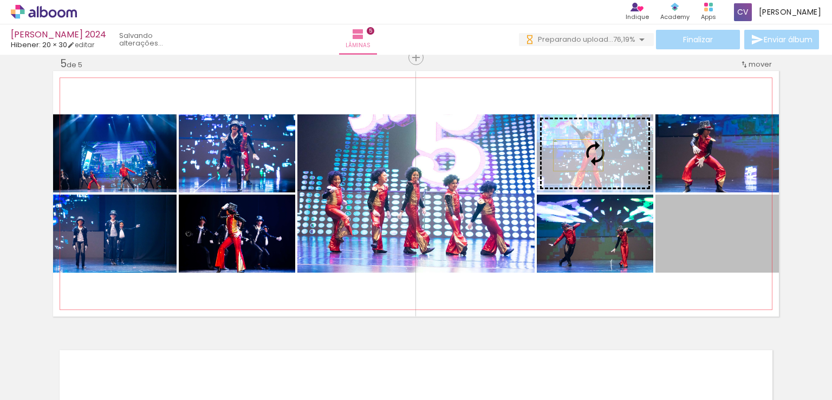
drag, startPoint x: 704, startPoint y: 231, endPoint x: 574, endPoint y: 155, distance: 150.7
click at [0, 0] on slot at bounding box center [0, 0] width 0 height 0
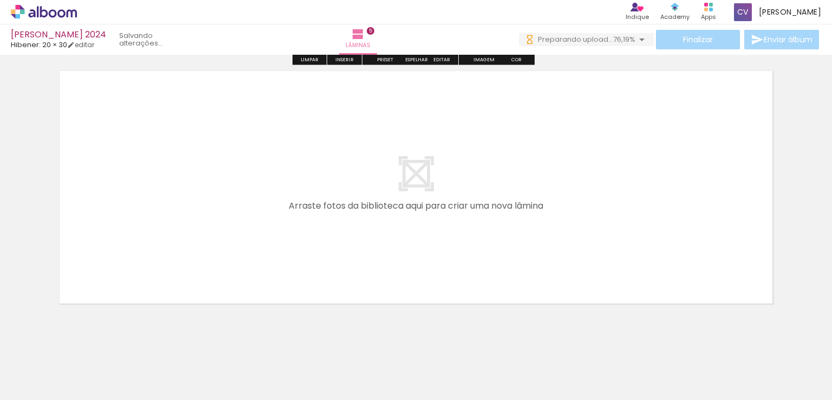
scroll to position [1399, 0]
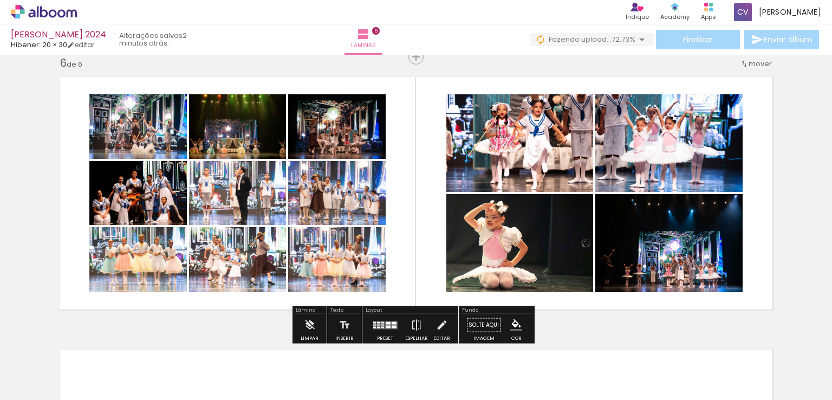
scroll to position [0, 2595]
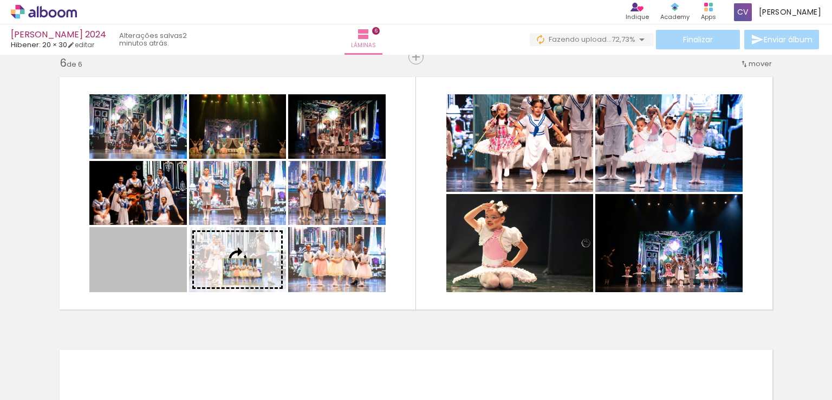
drag, startPoint x: 152, startPoint y: 271, endPoint x: 238, endPoint y: 271, distance: 86.6
click at [0, 0] on slot at bounding box center [0, 0] width 0 height 0
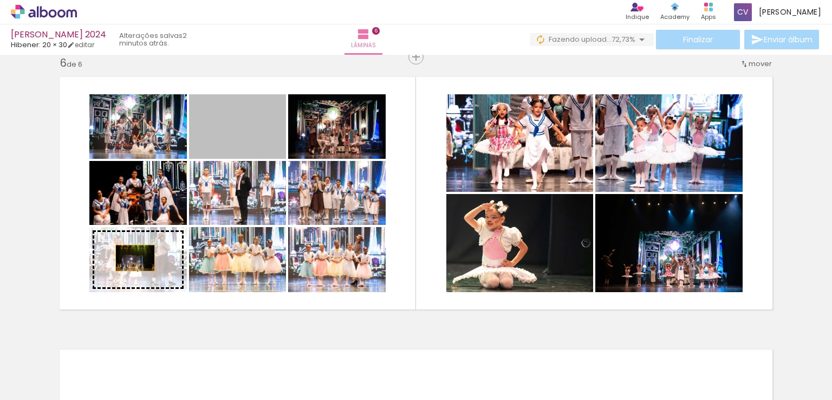
drag, startPoint x: 241, startPoint y: 138, endPoint x: 131, endPoint y: 258, distance: 162.9
click at [0, 0] on slot at bounding box center [0, 0] width 0 height 0
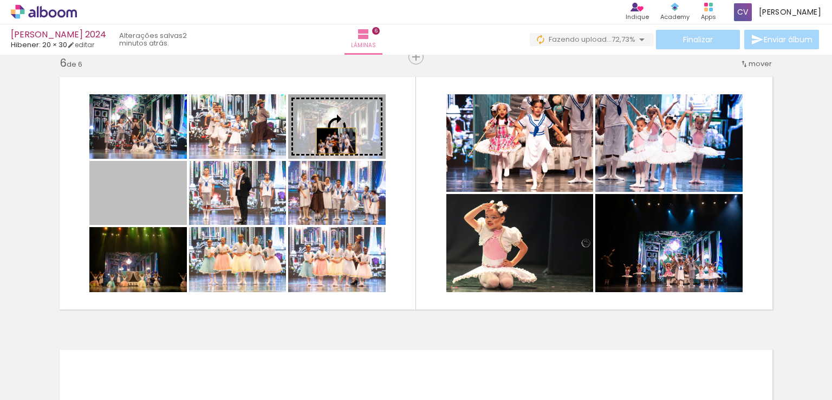
drag, startPoint x: 140, startPoint y: 208, endPoint x: 332, endPoint y: 141, distance: 203.1
click at [0, 0] on slot at bounding box center [0, 0] width 0 height 0
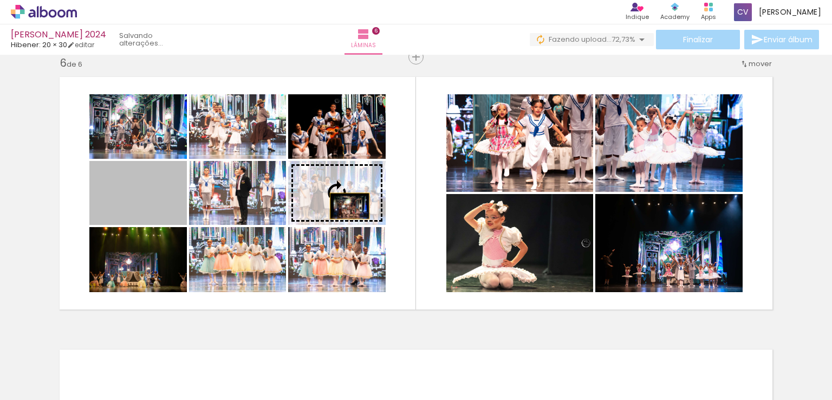
drag, startPoint x: 139, startPoint y: 200, endPoint x: 345, endPoint y: 206, distance: 206.9
click at [0, 0] on slot at bounding box center [0, 0] width 0 height 0
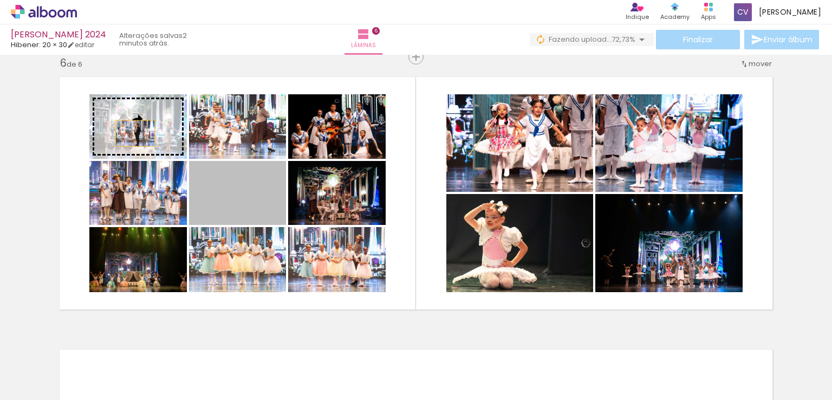
drag, startPoint x: 240, startPoint y: 200, endPoint x: 131, endPoint y: 133, distance: 127.9
click at [0, 0] on slot at bounding box center [0, 0] width 0 height 0
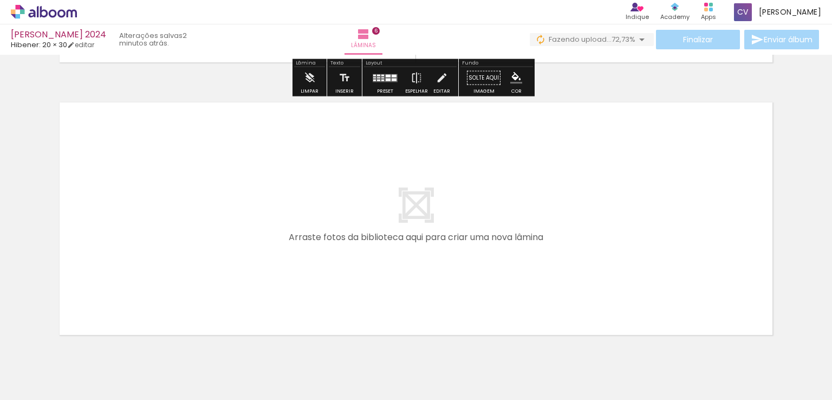
scroll to position [1648, 0]
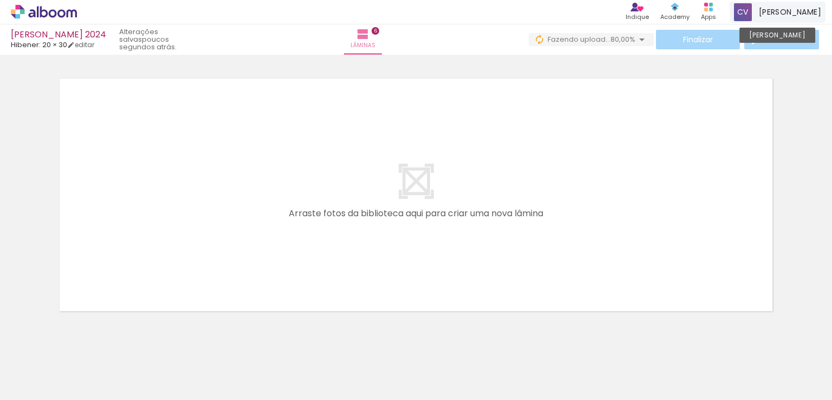
scroll to position [0, 2595]
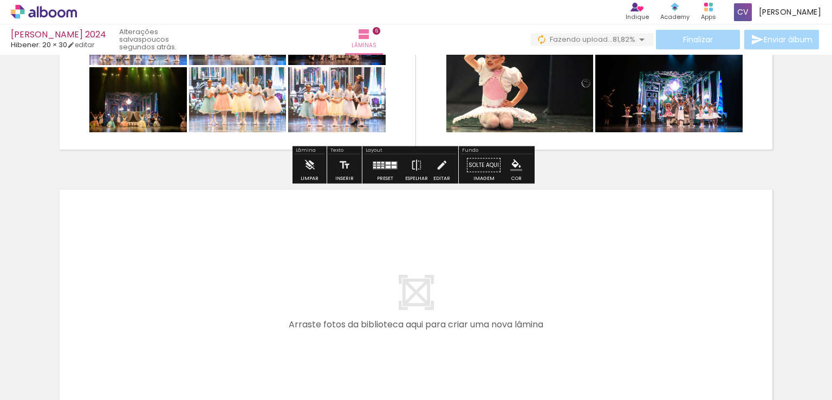
scroll to position [1594, 0]
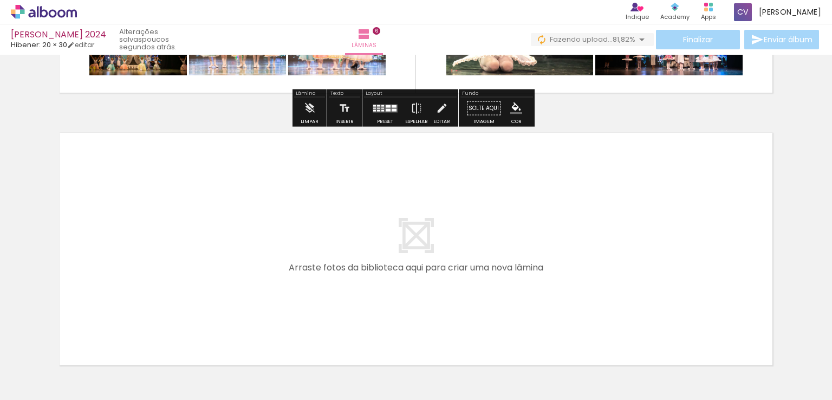
click at [611, 230] on quentale-layouter at bounding box center [416, 248] width 726 height 245
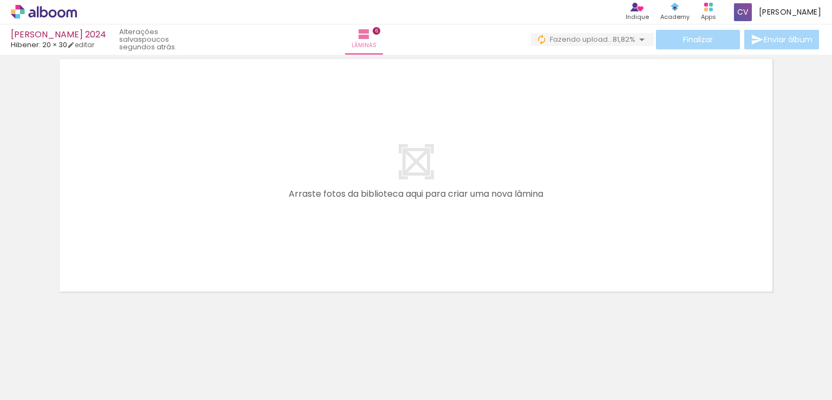
scroll to position [1671, 0]
click at [38, 385] on span "Adicionar Fotos" at bounding box center [38, 385] width 32 height 12
click at [0, 0] on input "file" at bounding box center [0, 0] width 0 height 0
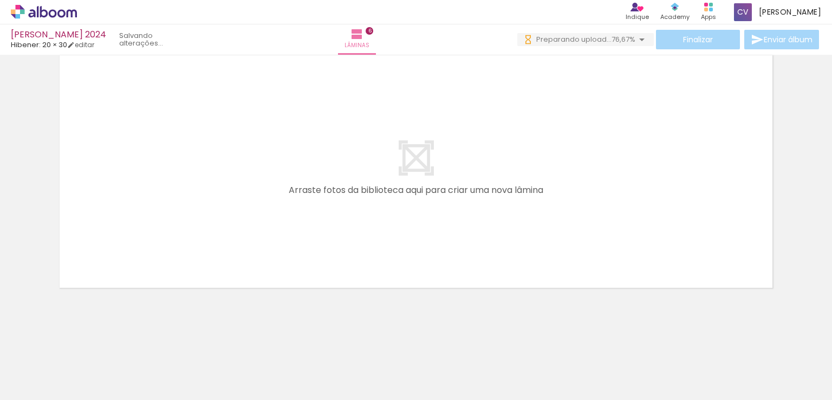
scroll to position [0, 3283]
click at [197, 375] on div at bounding box center [221, 363] width 49 height 32
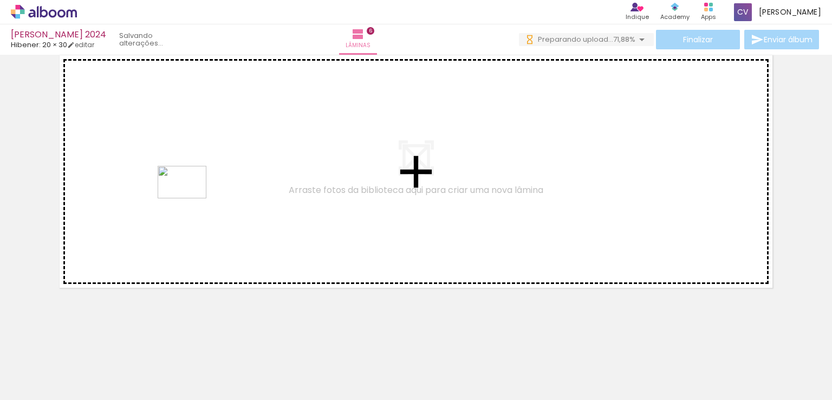
drag, startPoint x: 169, startPoint y: 367, endPoint x: 190, endPoint y: 198, distance: 169.6
click at [190, 198] on quentale-workspace at bounding box center [416, 200] width 832 height 400
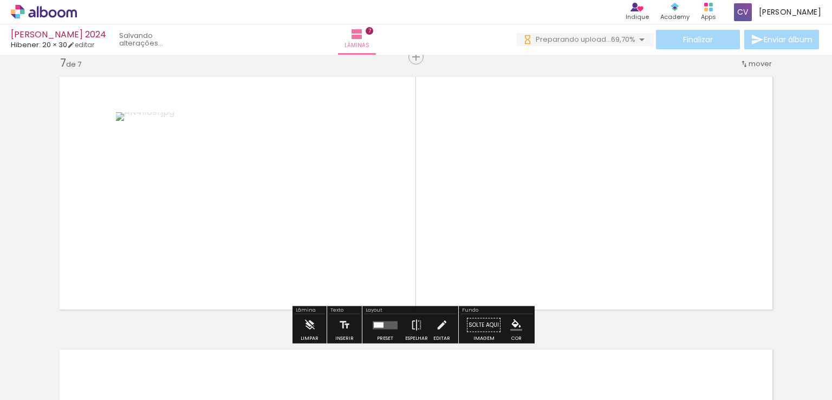
scroll to position [1649, 0]
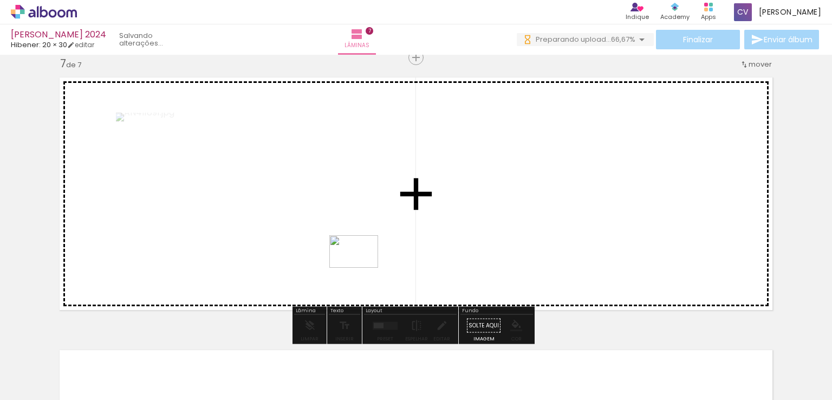
drag, startPoint x: 286, startPoint y: 379, endPoint x: 349, endPoint y: 278, distance: 119.4
click at [365, 265] on quentale-workspace at bounding box center [416, 200] width 832 height 400
drag, startPoint x: 224, startPoint y: 351, endPoint x: 243, endPoint y: 275, distance: 78.0
click at [243, 275] on quentale-workspace at bounding box center [416, 200] width 832 height 400
drag, startPoint x: 358, startPoint y: 371, endPoint x: 372, endPoint y: 254, distance: 117.8
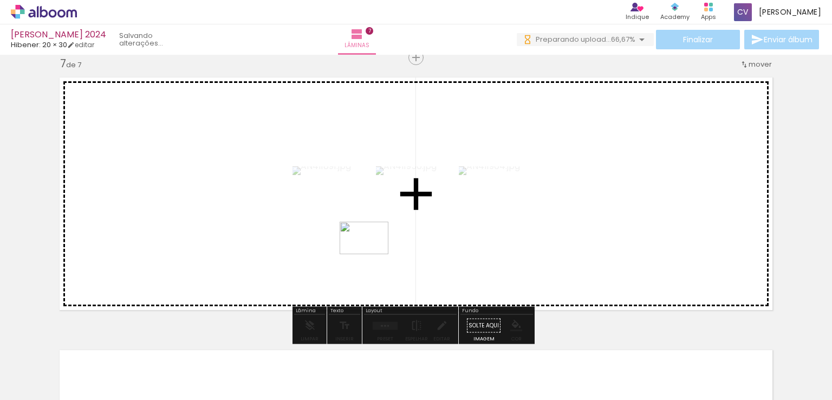
click at [372, 254] on quentale-workspace at bounding box center [416, 200] width 832 height 400
drag, startPoint x: 414, startPoint y: 355, endPoint x: 410, endPoint y: 265, distance: 90.0
click at [410, 265] on quentale-workspace at bounding box center [416, 200] width 832 height 400
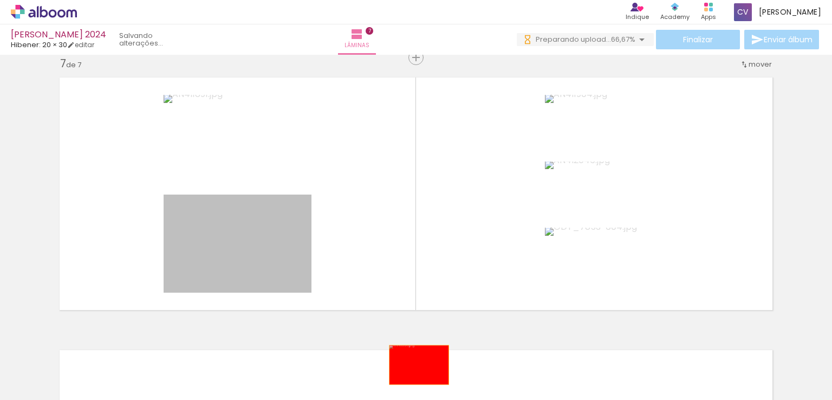
drag, startPoint x: 262, startPoint y: 258, endPoint x: 415, endPoint y: 364, distance: 186.7
click at [415, 364] on quentale-workspace at bounding box center [416, 200] width 832 height 400
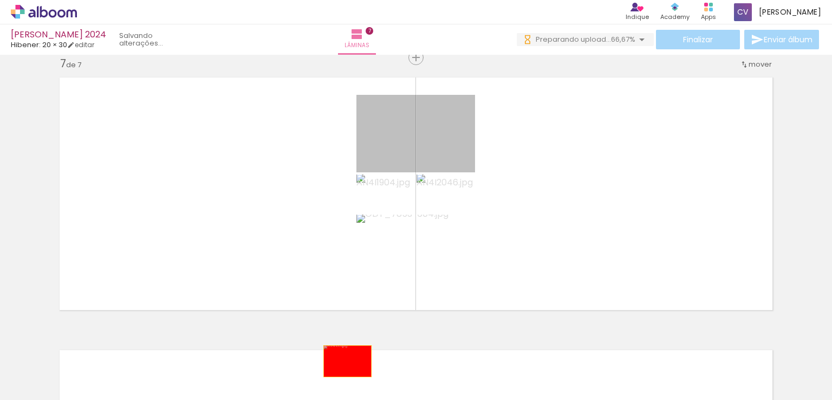
drag, startPoint x: 401, startPoint y: 133, endPoint x: 383, endPoint y: 256, distance: 124.7
click at [343, 361] on quentale-workspace at bounding box center [416, 200] width 832 height 400
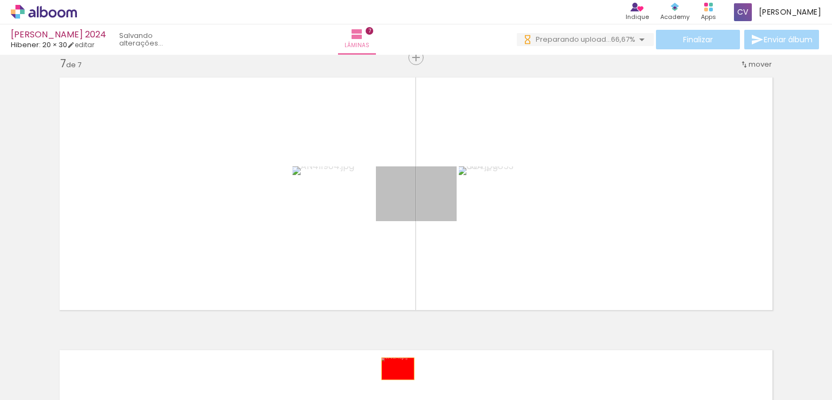
drag, startPoint x: 417, startPoint y: 204, endPoint x: 395, endPoint y: 373, distance: 170.9
click at [395, 373] on quentale-workspace at bounding box center [416, 200] width 832 height 400
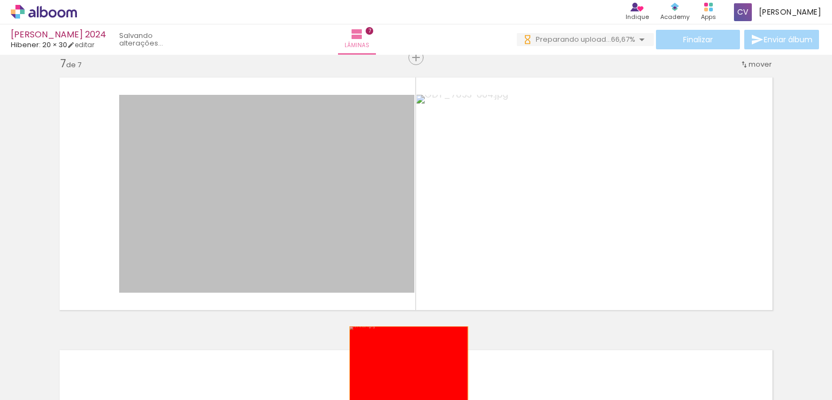
drag, startPoint x: 319, startPoint y: 211, endPoint x: 404, endPoint y: 365, distance: 176.7
click at [404, 365] on quentale-workspace at bounding box center [416, 200] width 832 height 400
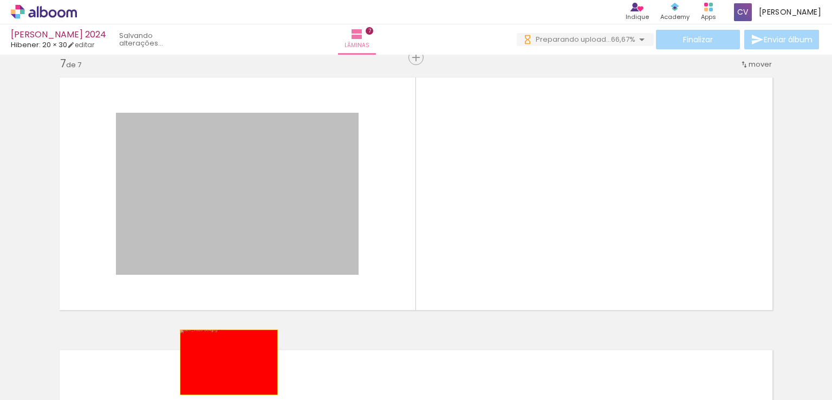
drag, startPoint x: 272, startPoint y: 185, endPoint x: 228, endPoint y: 371, distance: 191.4
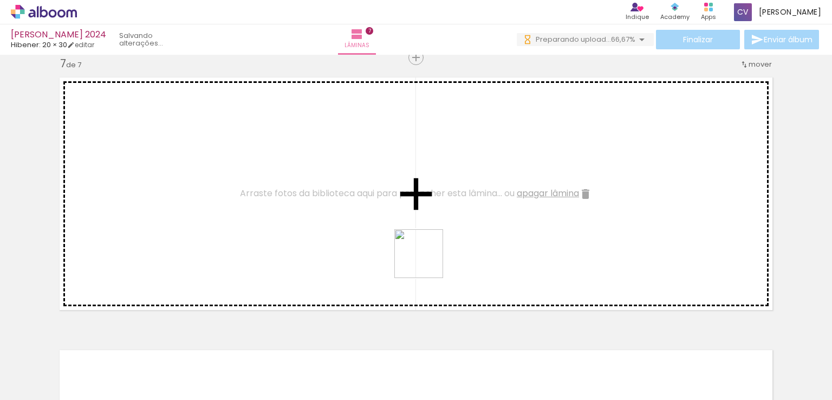
drag, startPoint x: 459, startPoint y: 358, endPoint x: 421, endPoint y: 247, distance: 118.0
click at [421, 247] on quentale-workspace at bounding box center [416, 200] width 832 height 400
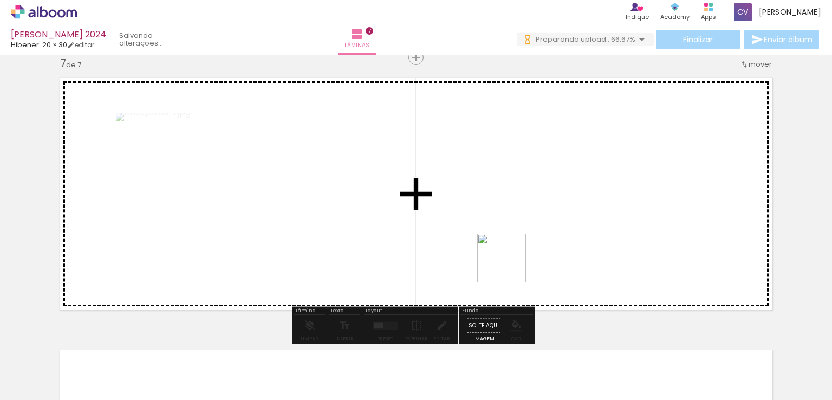
drag, startPoint x: 537, startPoint y: 368, endPoint x: 504, endPoint y: 254, distance: 117.9
click at [504, 254] on quentale-workspace at bounding box center [416, 200] width 832 height 400
drag, startPoint x: 587, startPoint y: 371, endPoint x: 583, endPoint y: 247, distance: 123.5
click at [583, 247] on quentale-workspace at bounding box center [416, 200] width 832 height 400
drag, startPoint x: 169, startPoint y: 366, endPoint x: 182, endPoint y: 212, distance: 154.8
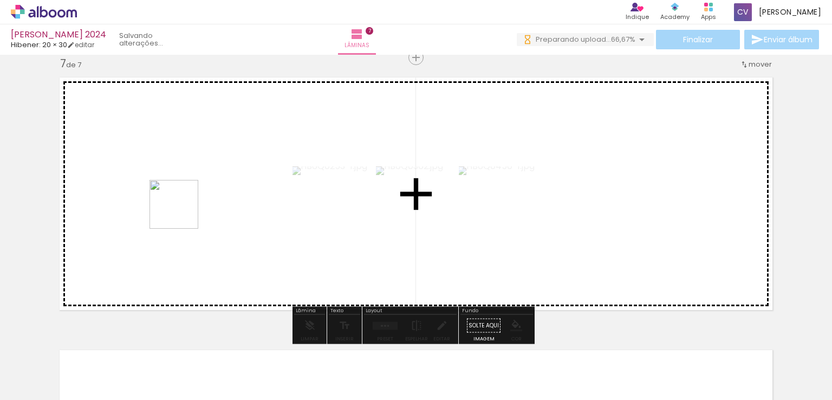
click at [182, 212] on quentale-workspace at bounding box center [416, 200] width 832 height 400
drag, startPoint x: 221, startPoint y: 367, endPoint x: 235, endPoint y: 234, distance: 132.9
click at [235, 234] on quentale-workspace at bounding box center [416, 200] width 832 height 400
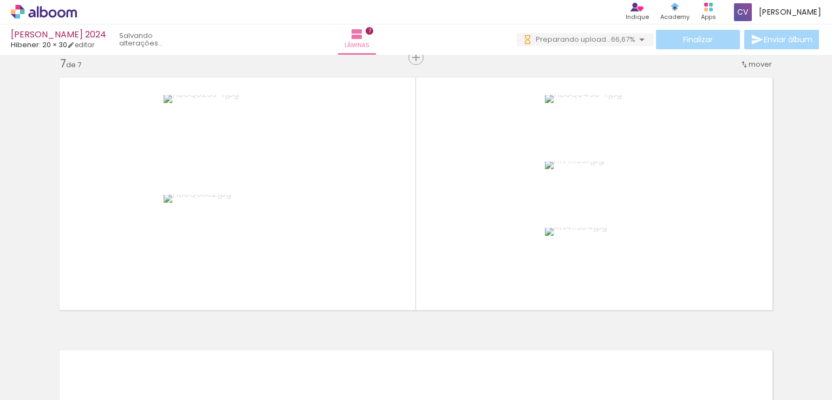
scroll to position [0, 3444]
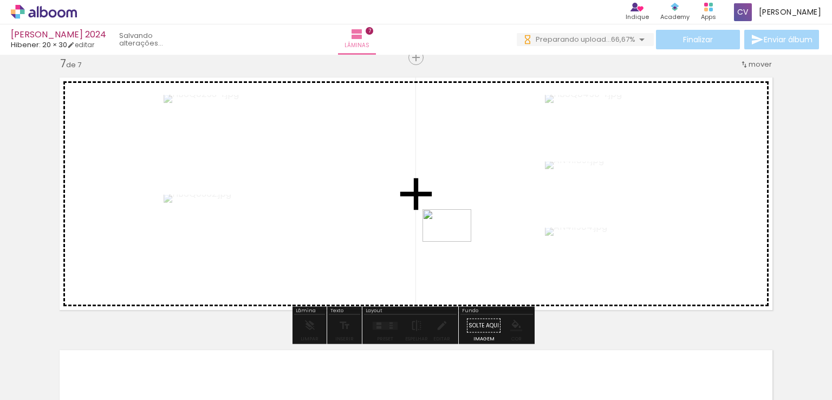
drag, startPoint x: 489, startPoint y: 377, endPoint x: 455, endPoint y: 241, distance: 139.7
click at [455, 241] on quentale-workspace at bounding box center [416, 200] width 832 height 400
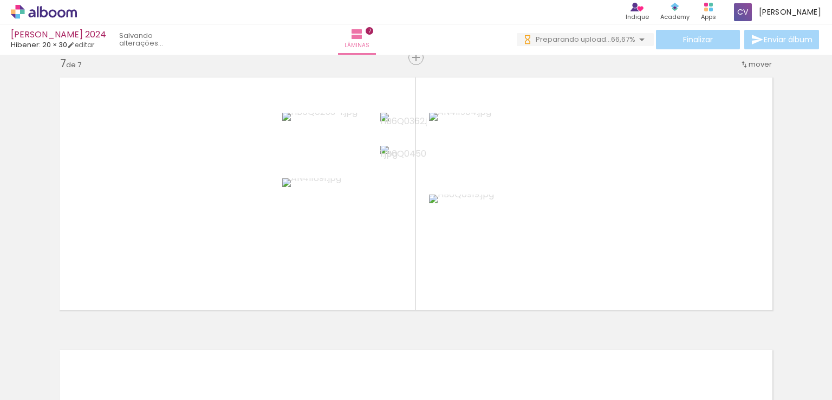
scroll to position [0, 3444]
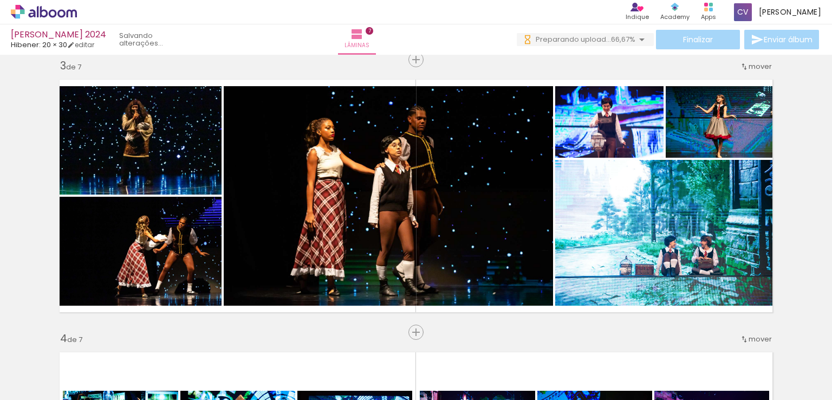
scroll to position [536, 0]
